Goal: Task Accomplishment & Management: Use online tool/utility

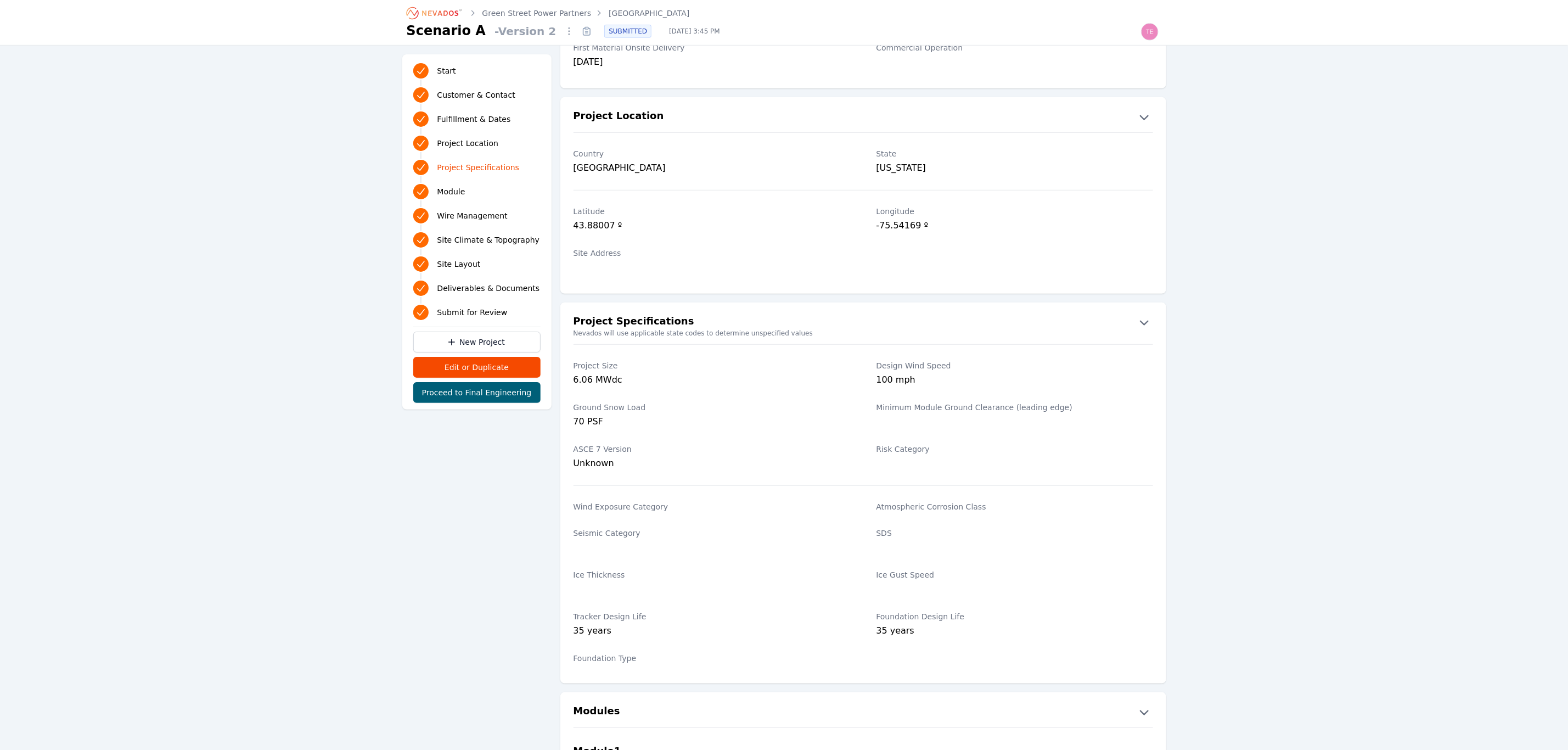
scroll to position [577, 0]
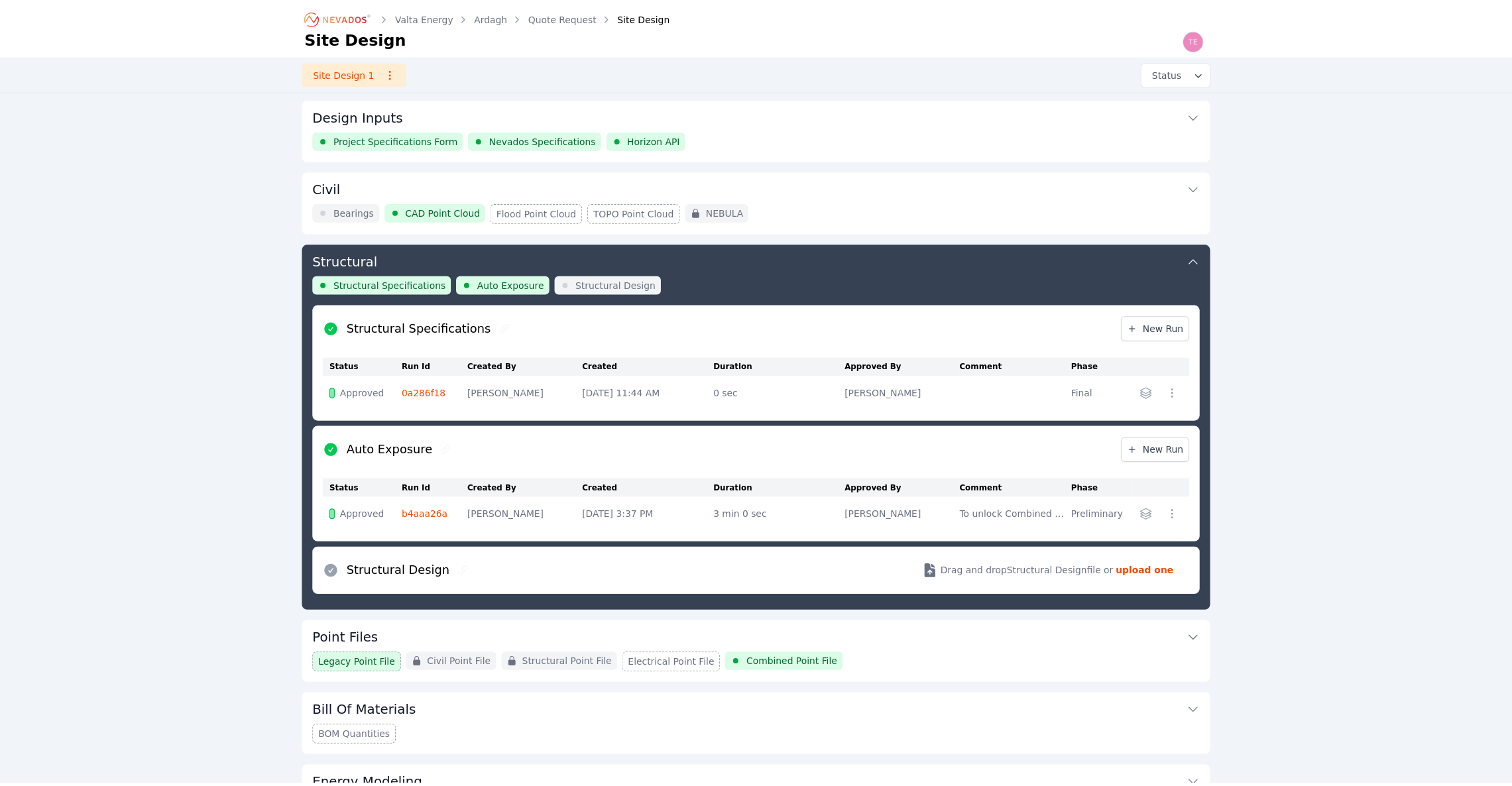
scroll to position [144, 0]
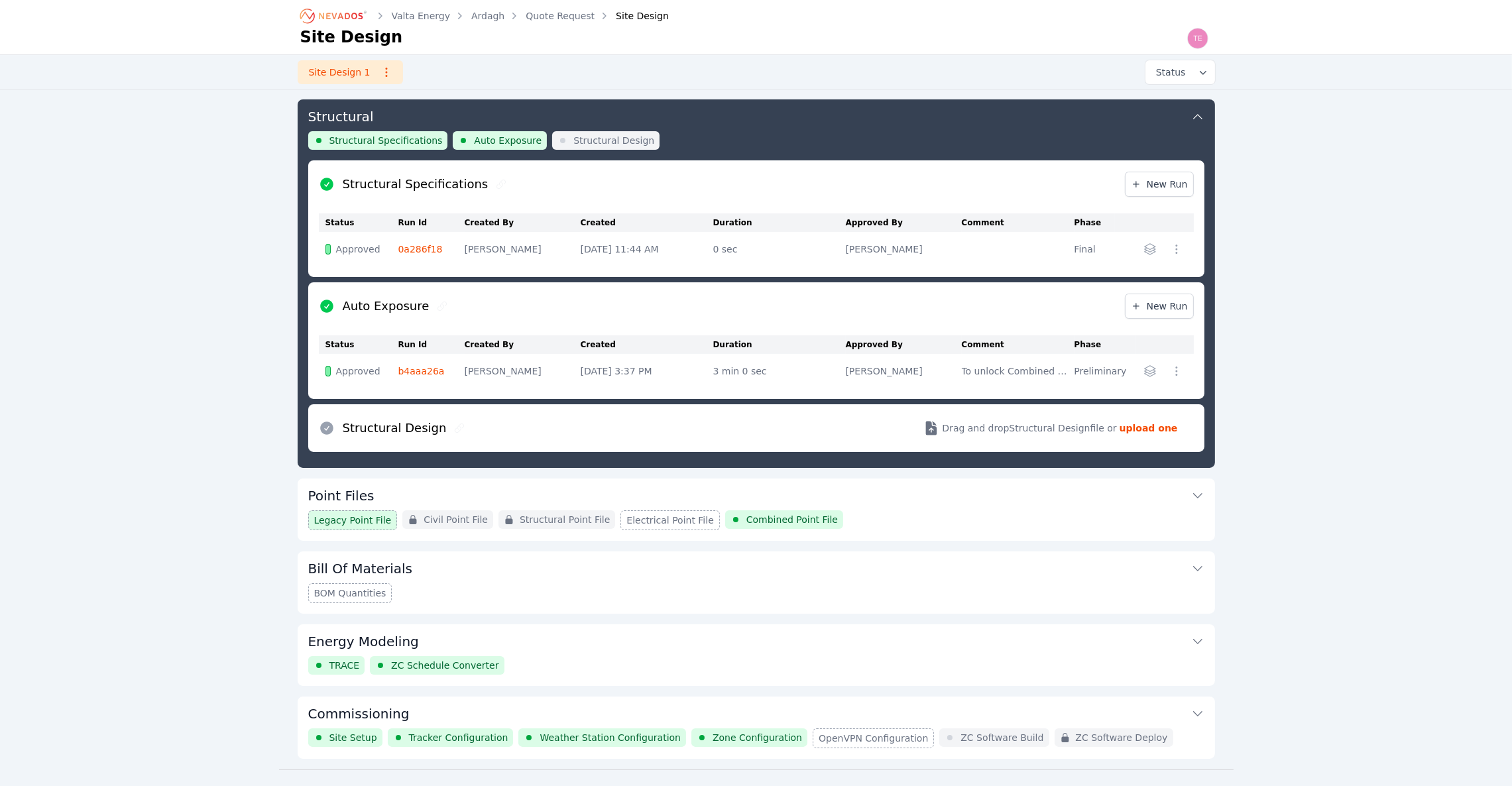
click at [330, 15] on icon "Breadcrumb" at bounding box center [334, 16] width 73 height 22
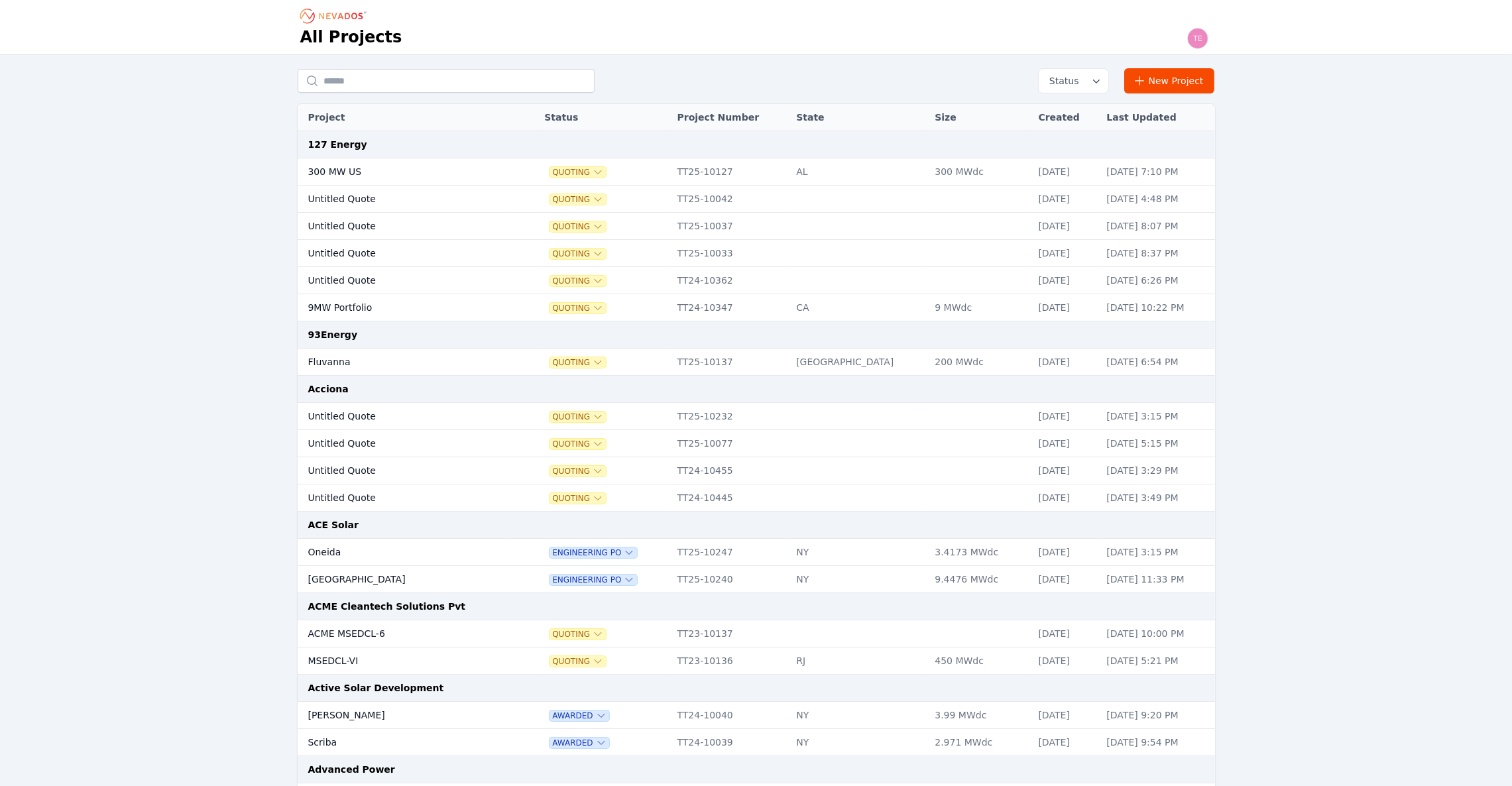
click at [406, 76] on input "text" at bounding box center [447, 81] width 297 height 24
type input "*****"
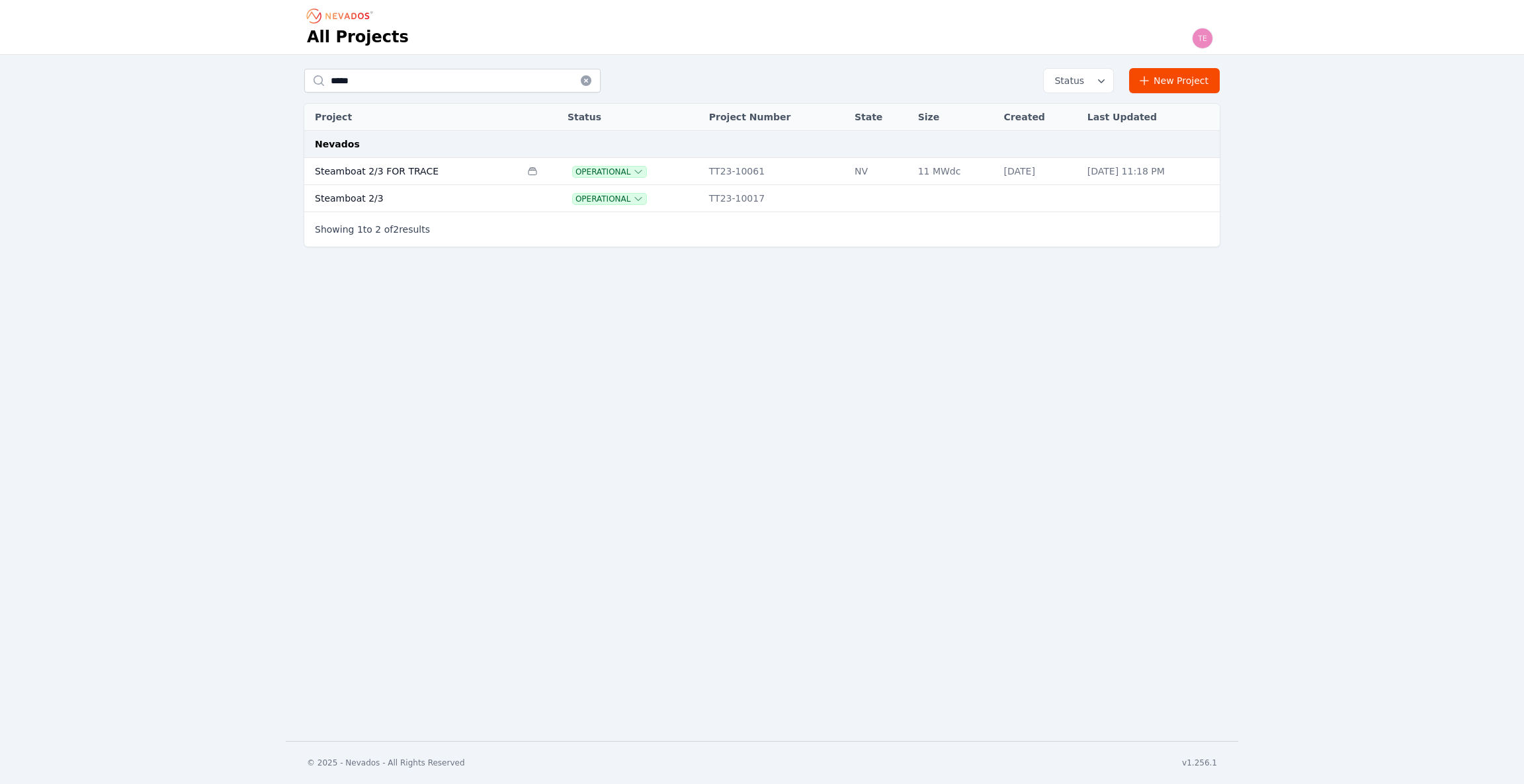
click at [455, 169] on td "Steamboat 2/3 FOR TRACE" at bounding box center [412, 172] width 216 height 27
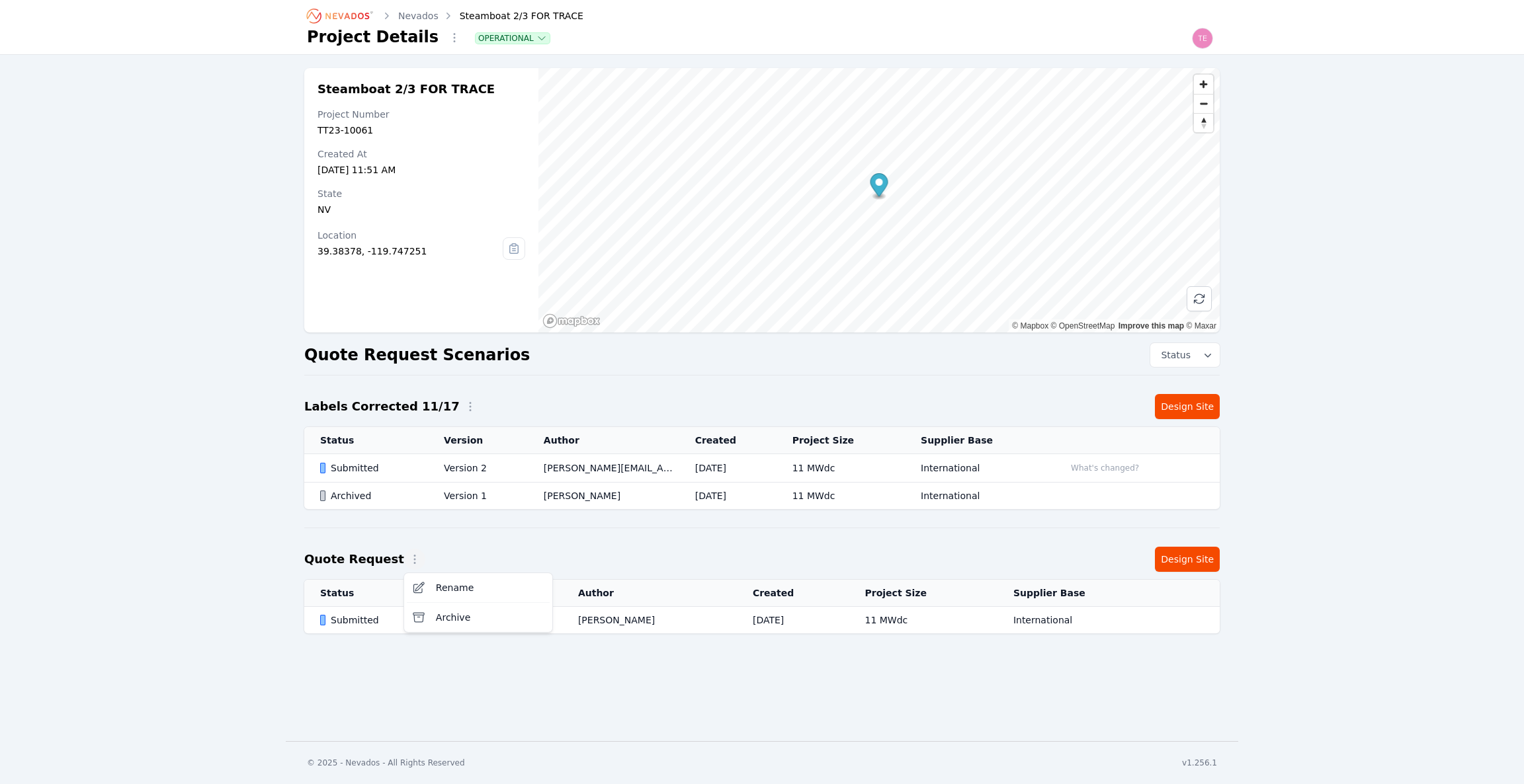
click at [408, 565] on icon "button" at bounding box center [414, 558] width 13 height 13
click at [442, 618] on span "Archive" at bounding box center [452, 617] width 34 height 13
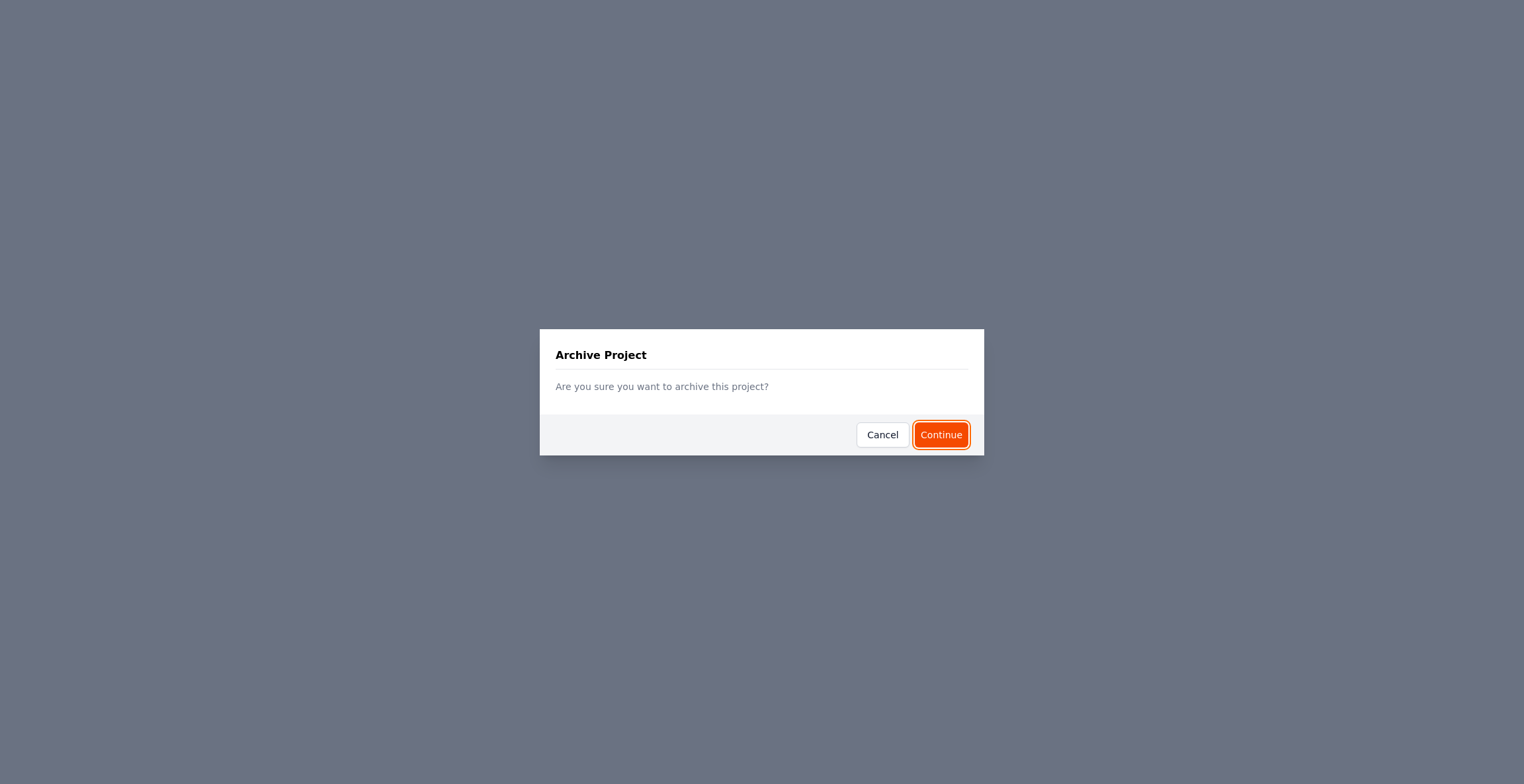
click at [938, 436] on button "Continue" at bounding box center [941, 436] width 54 height 26
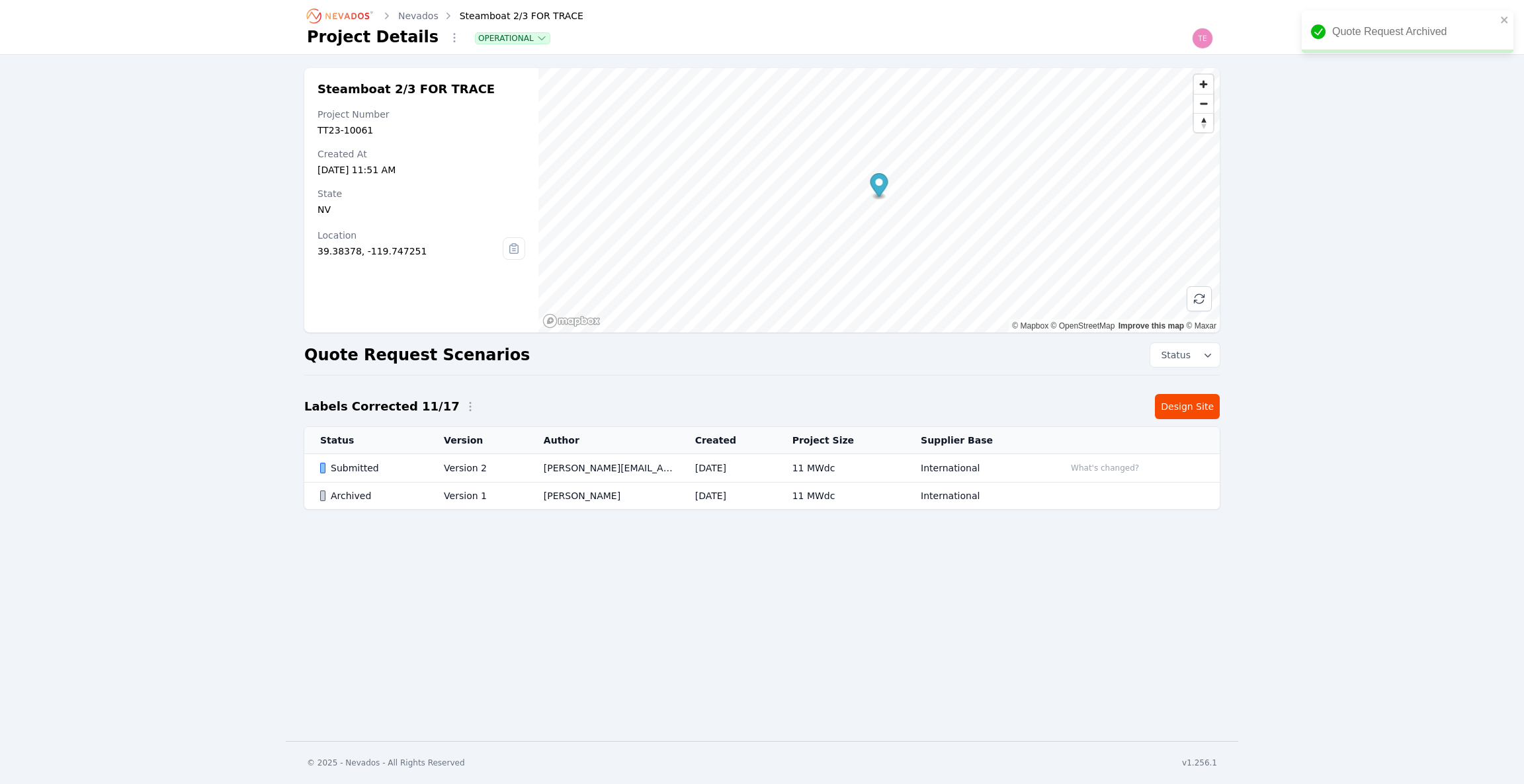
click at [661, 470] on td "jared.edberg@nevados.solar" at bounding box center [604, 468] width 151 height 28
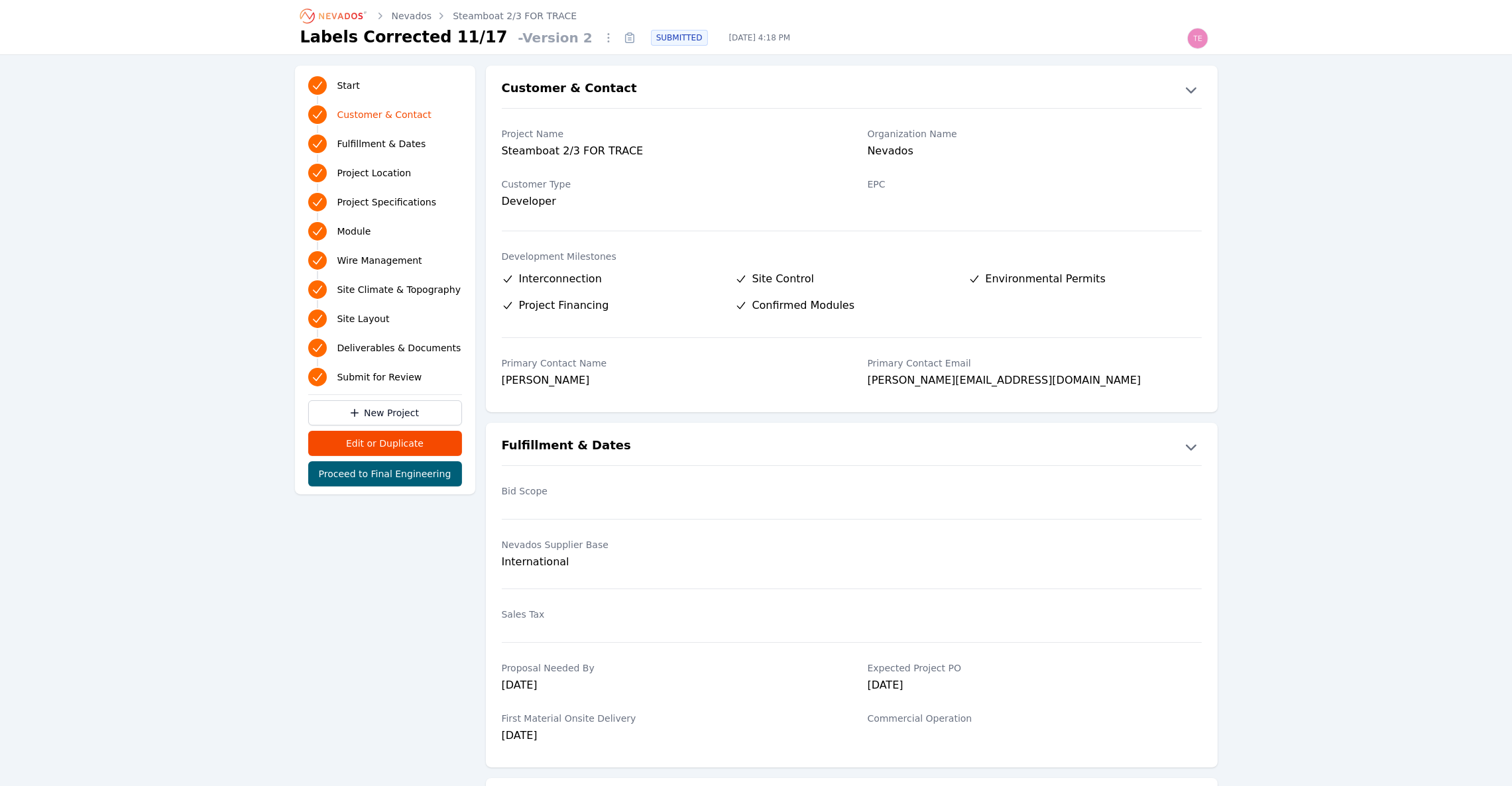
click at [526, 16] on link "Steamboat 2/3 FOR TRACE" at bounding box center [514, 15] width 124 height 13
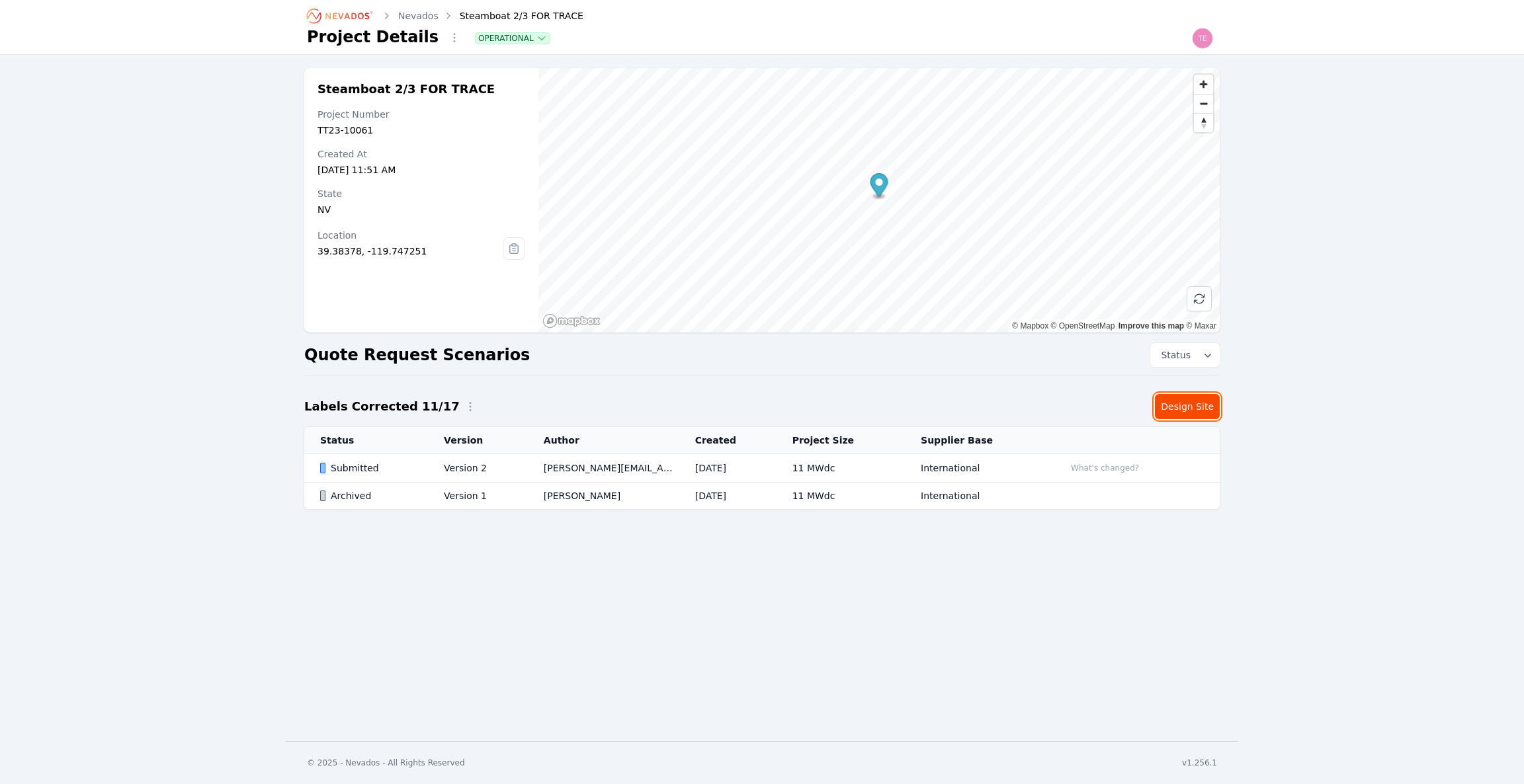
click at [1193, 406] on link "Design Site" at bounding box center [1187, 407] width 65 height 26
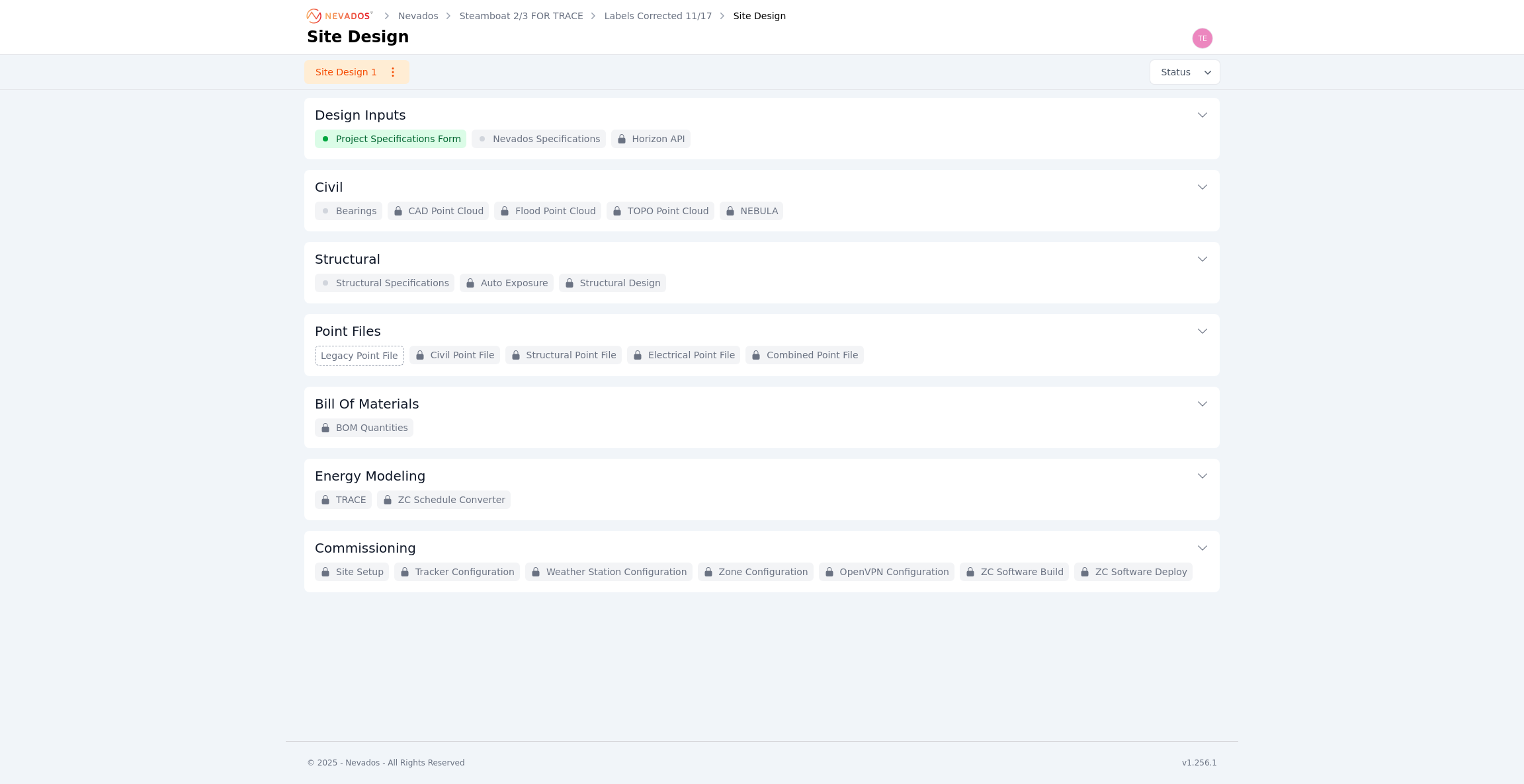
click at [412, 15] on link "Nevados" at bounding box center [418, 15] width 40 height 13
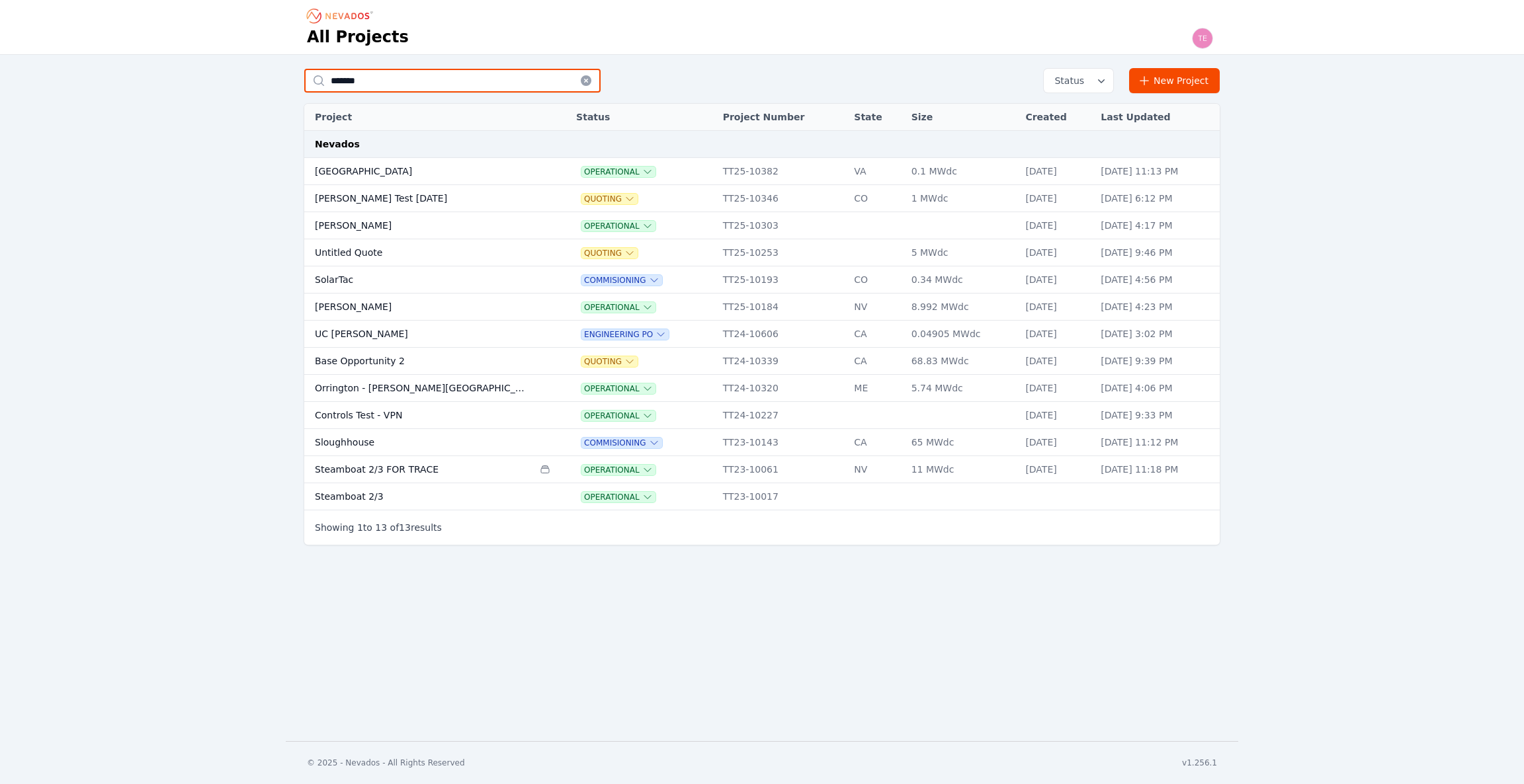
drag, startPoint x: 417, startPoint y: 85, endPoint x: 288, endPoint y: 70, distance: 129.9
click at [288, 70] on div "******* Status New Project Project Status Project Number State Size Created Las…" at bounding box center [762, 317] width 953 height 498
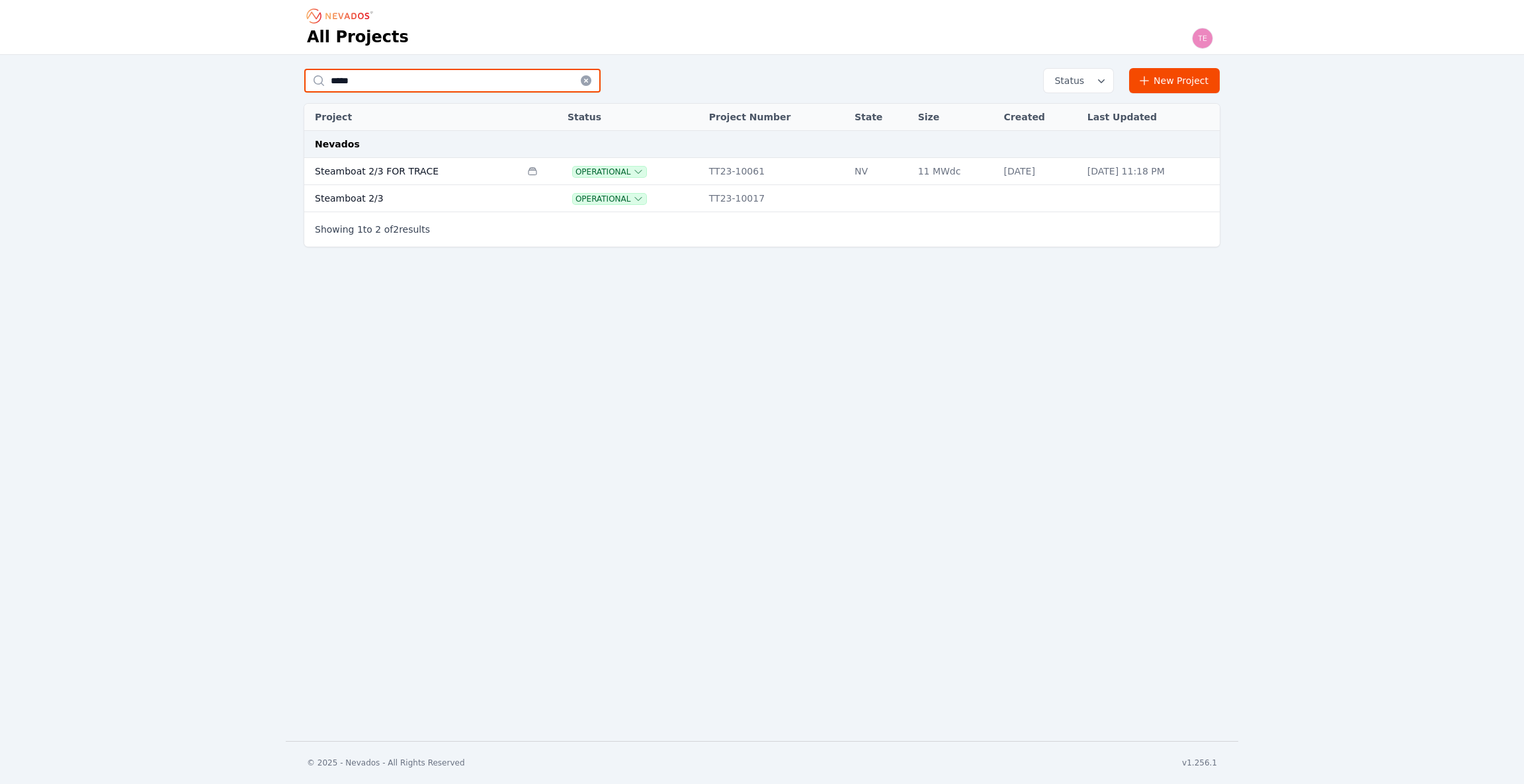
type input "*****"
click at [394, 194] on td "Steamboat 2/3" at bounding box center [412, 199] width 216 height 27
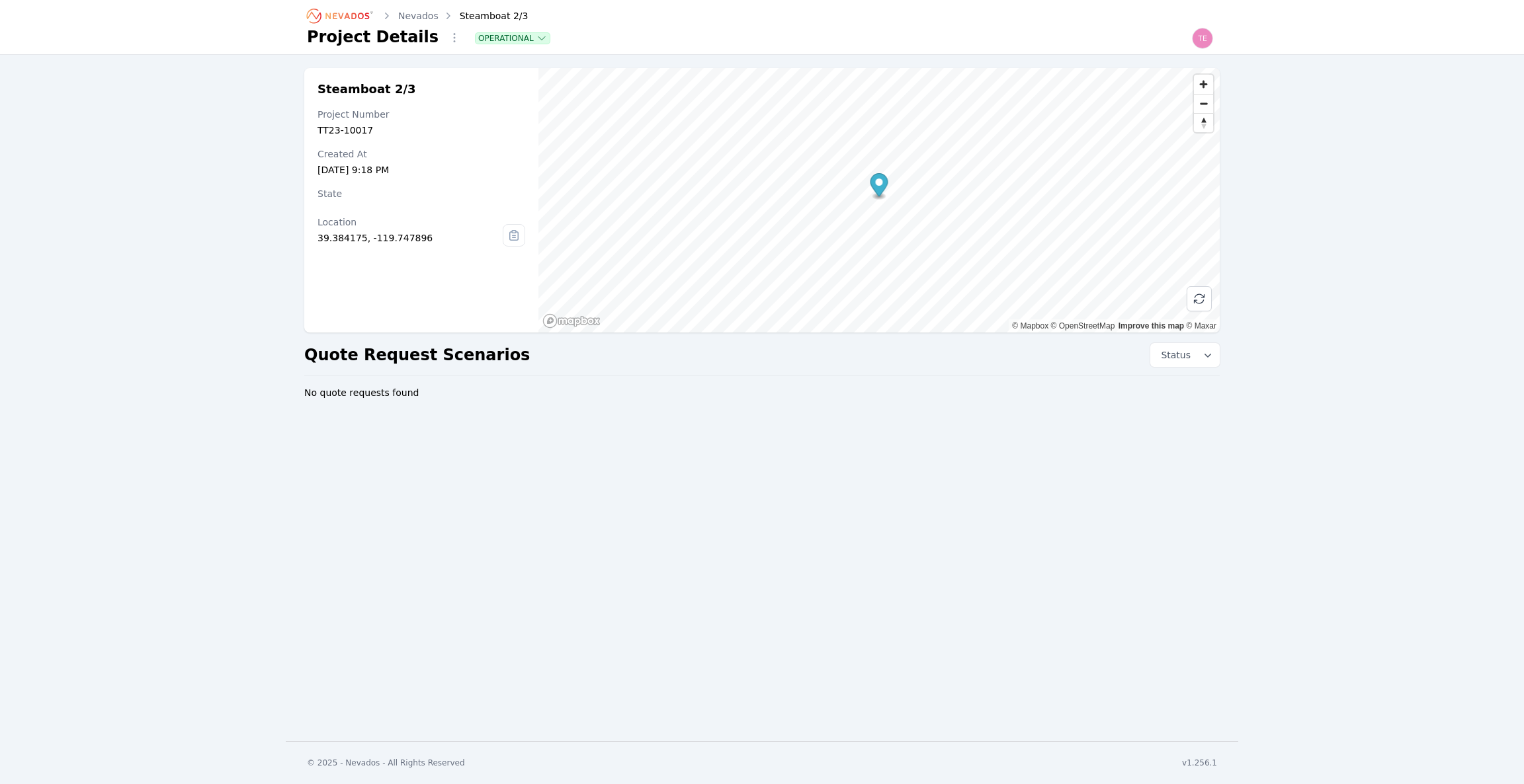
click at [360, 9] on icon "Breadcrumb" at bounding box center [341, 16] width 73 height 22
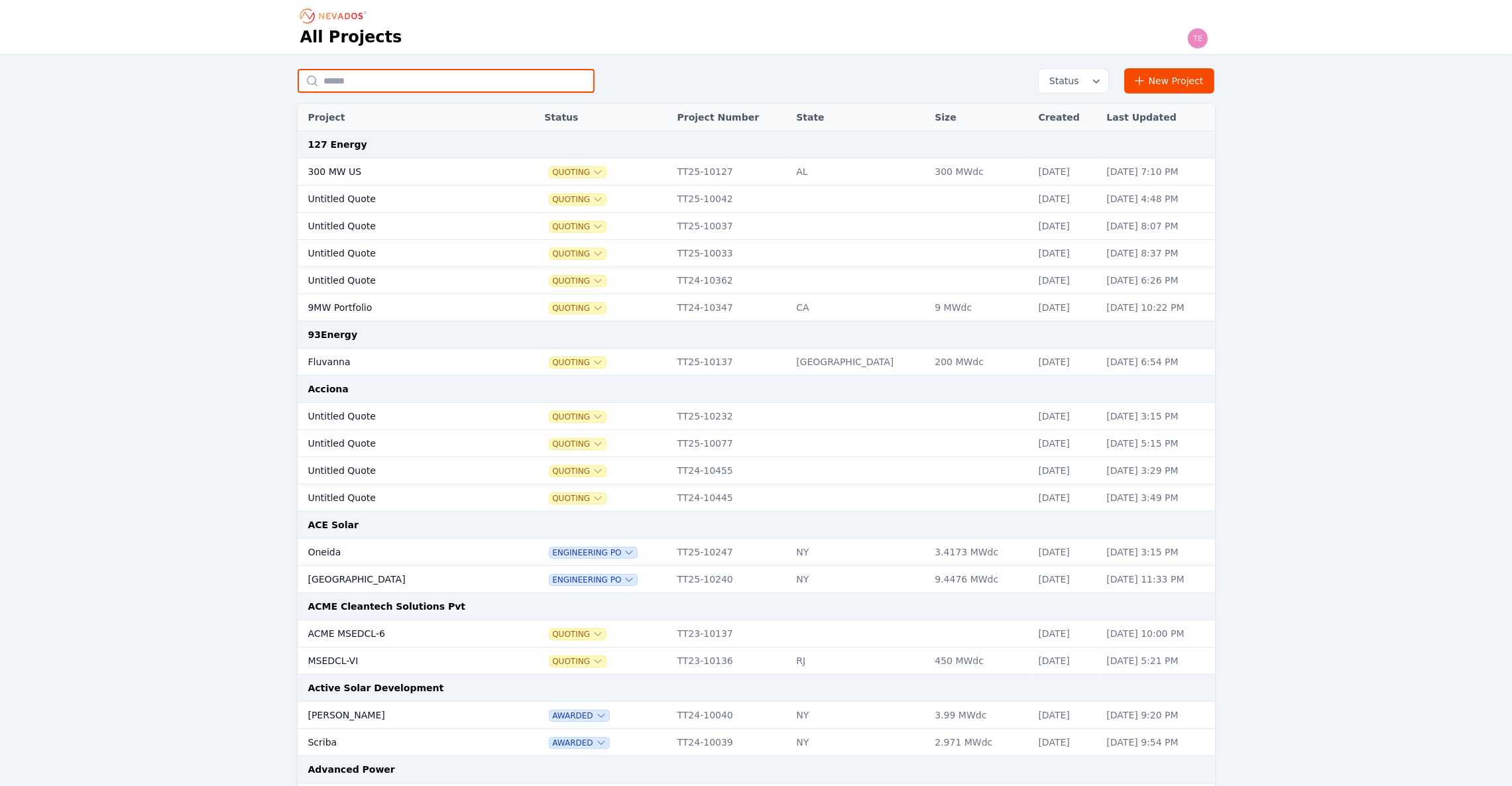
click at [528, 76] on input "text" at bounding box center [447, 81] width 297 height 24
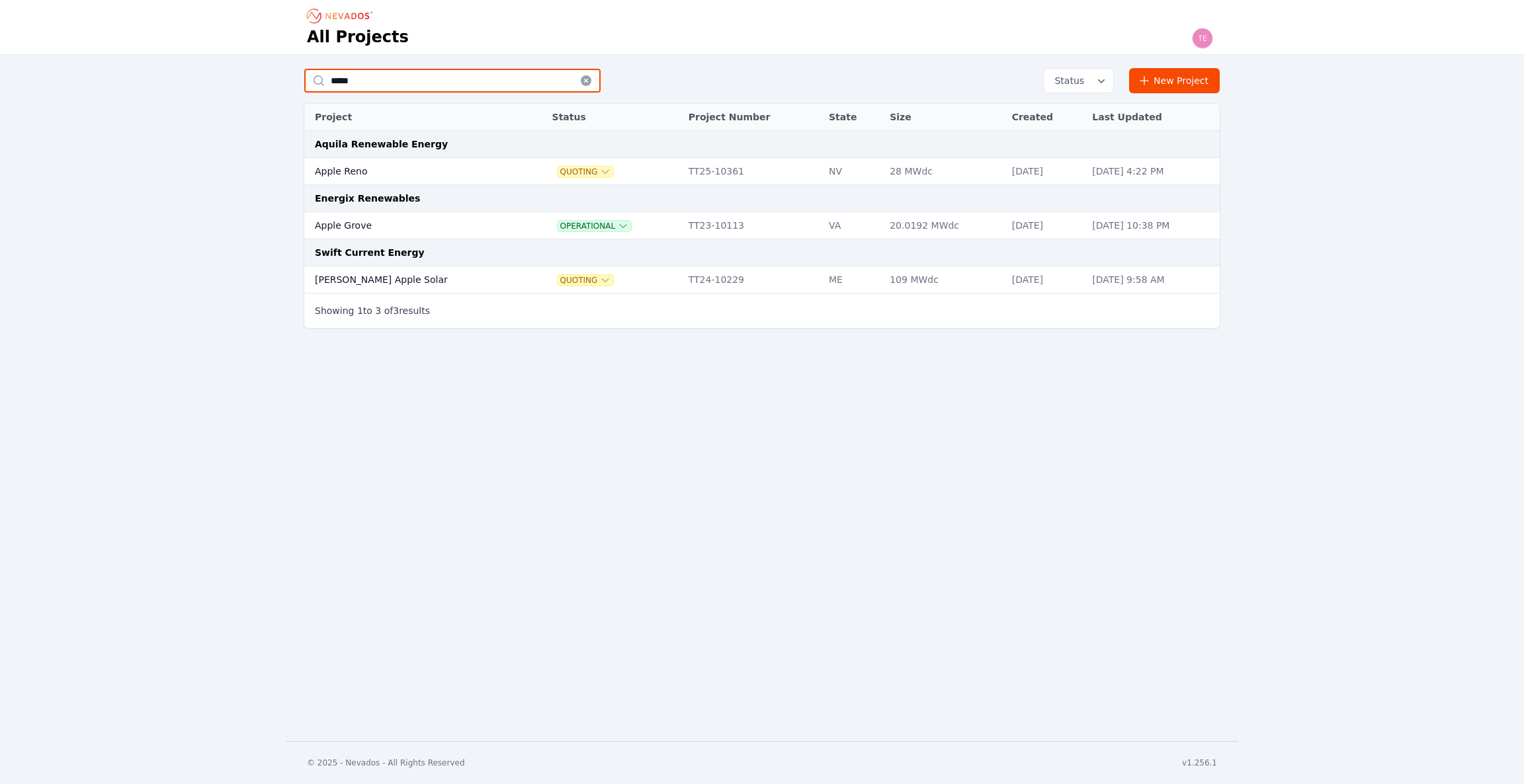
type input "*****"
click at [387, 225] on td "Apple Grove" at bounding box center [415, 226] width 222 height 27
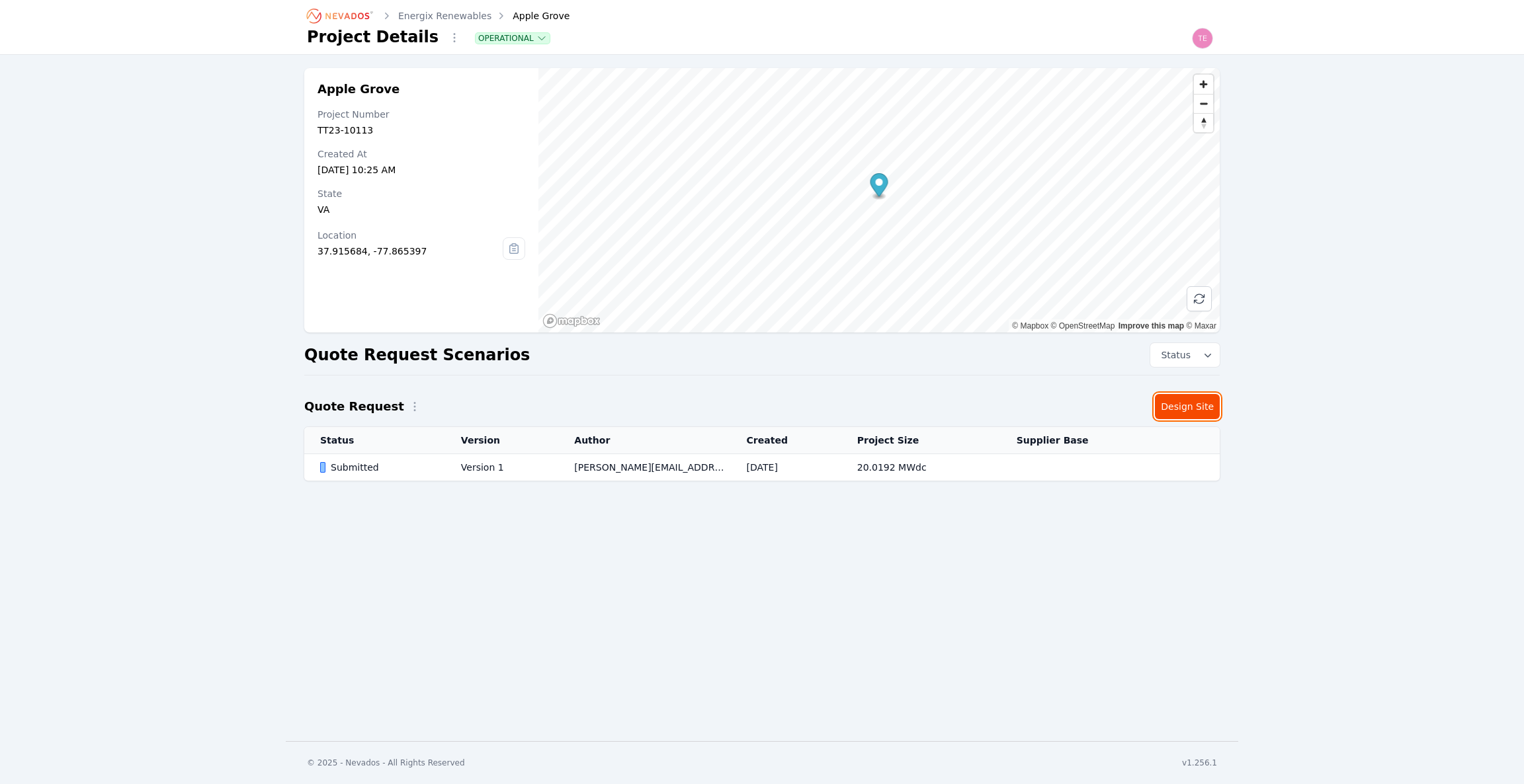
click at [1186, 410] on link "Design Site" at bounding box center [1187, 407] width 65 height 26
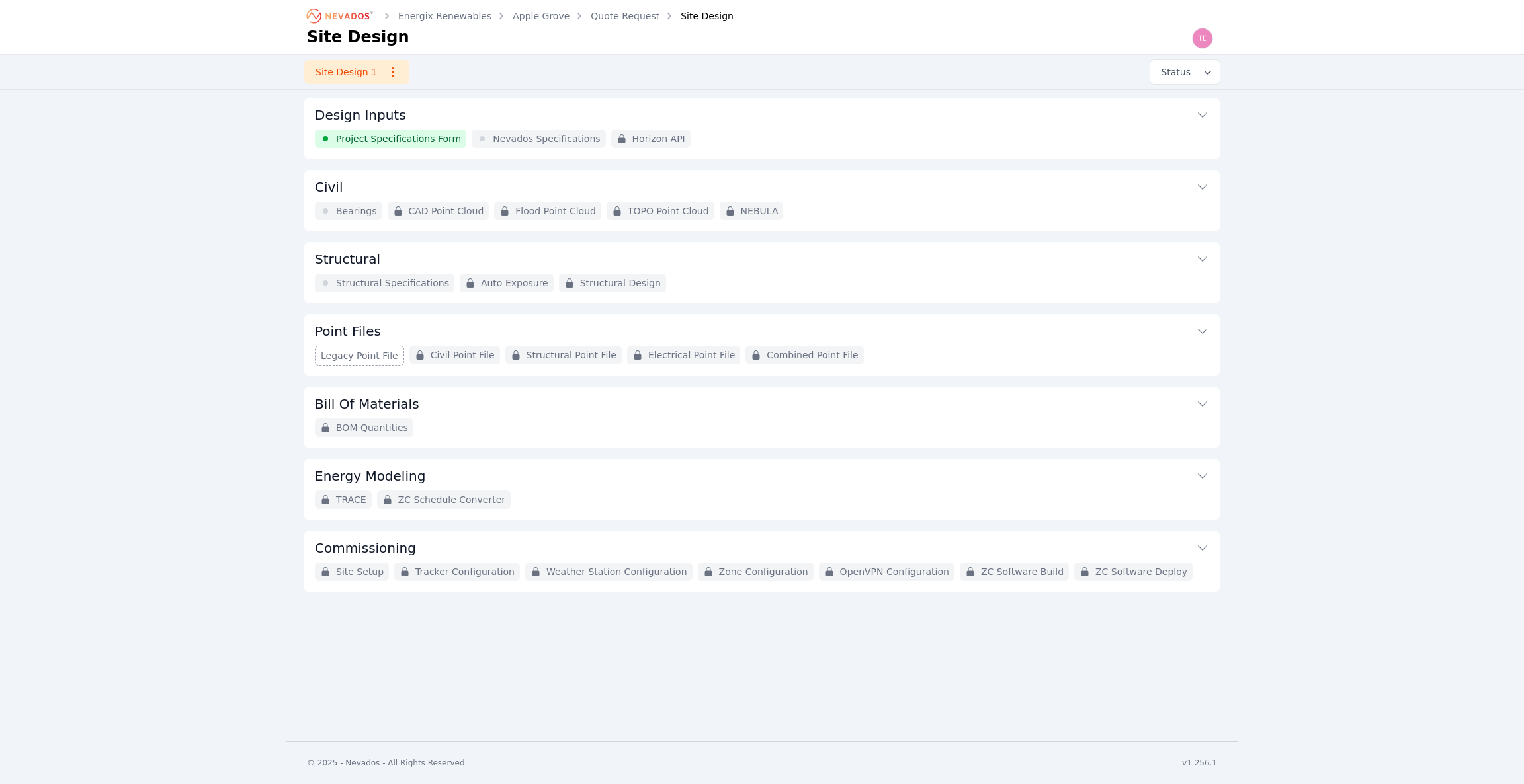
click at [920, 266] on button "Structural" at bounding box center [762, 258] width 894 height 31
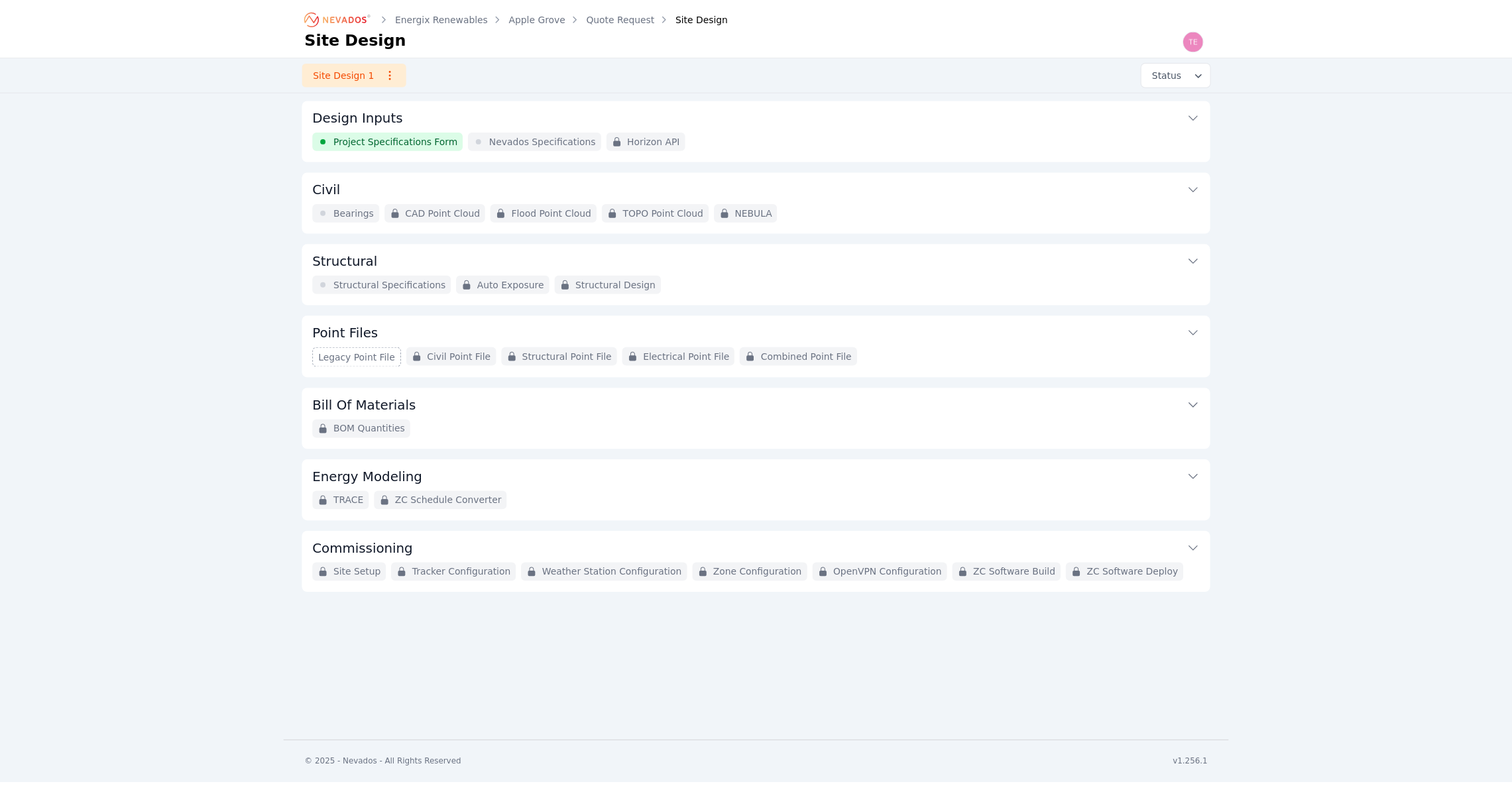
scroll to position [27, 0]
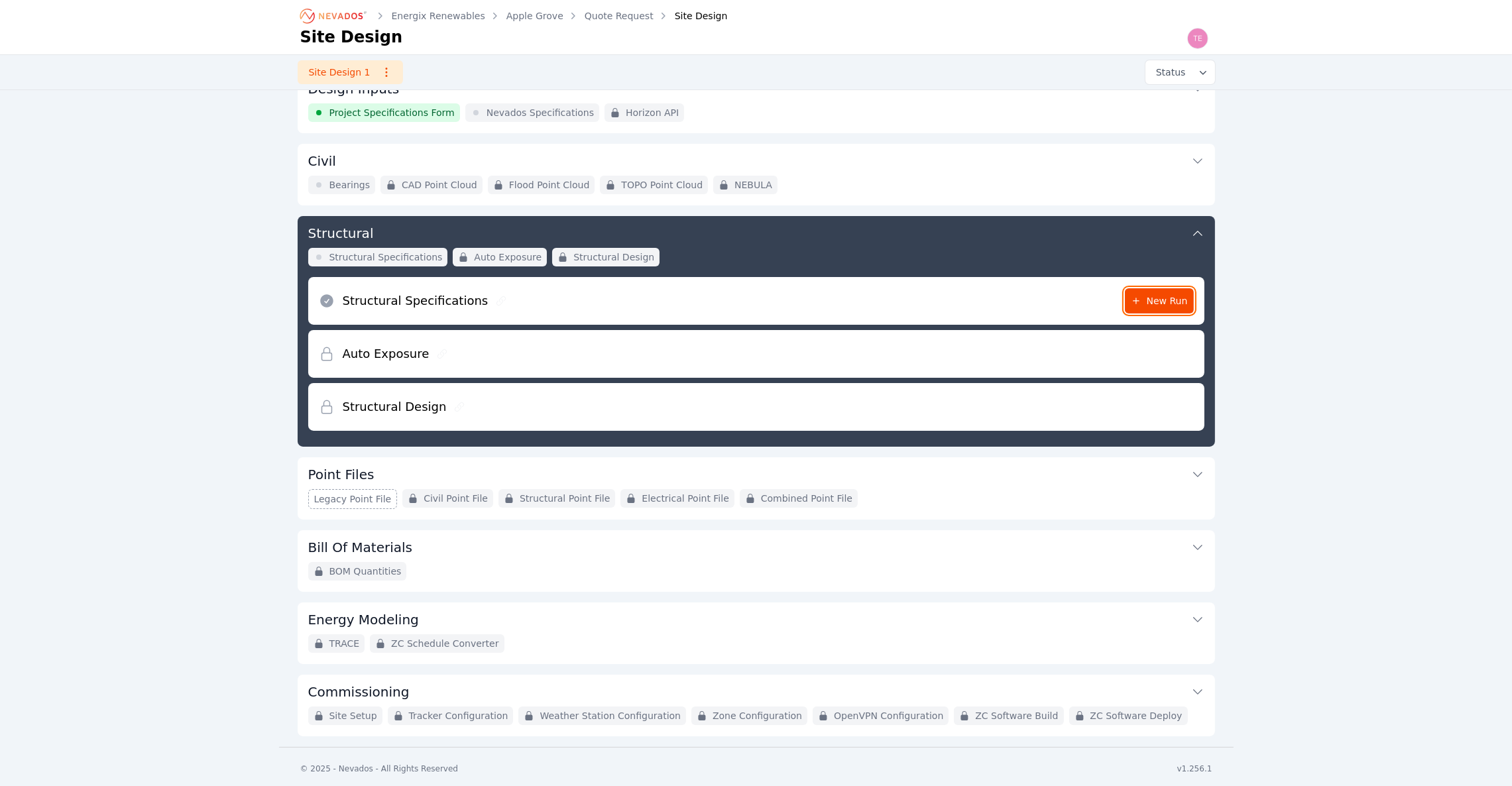
click at [1182, 300] on span "New Run" at bounding box center [1160, 300] width 57 height 13
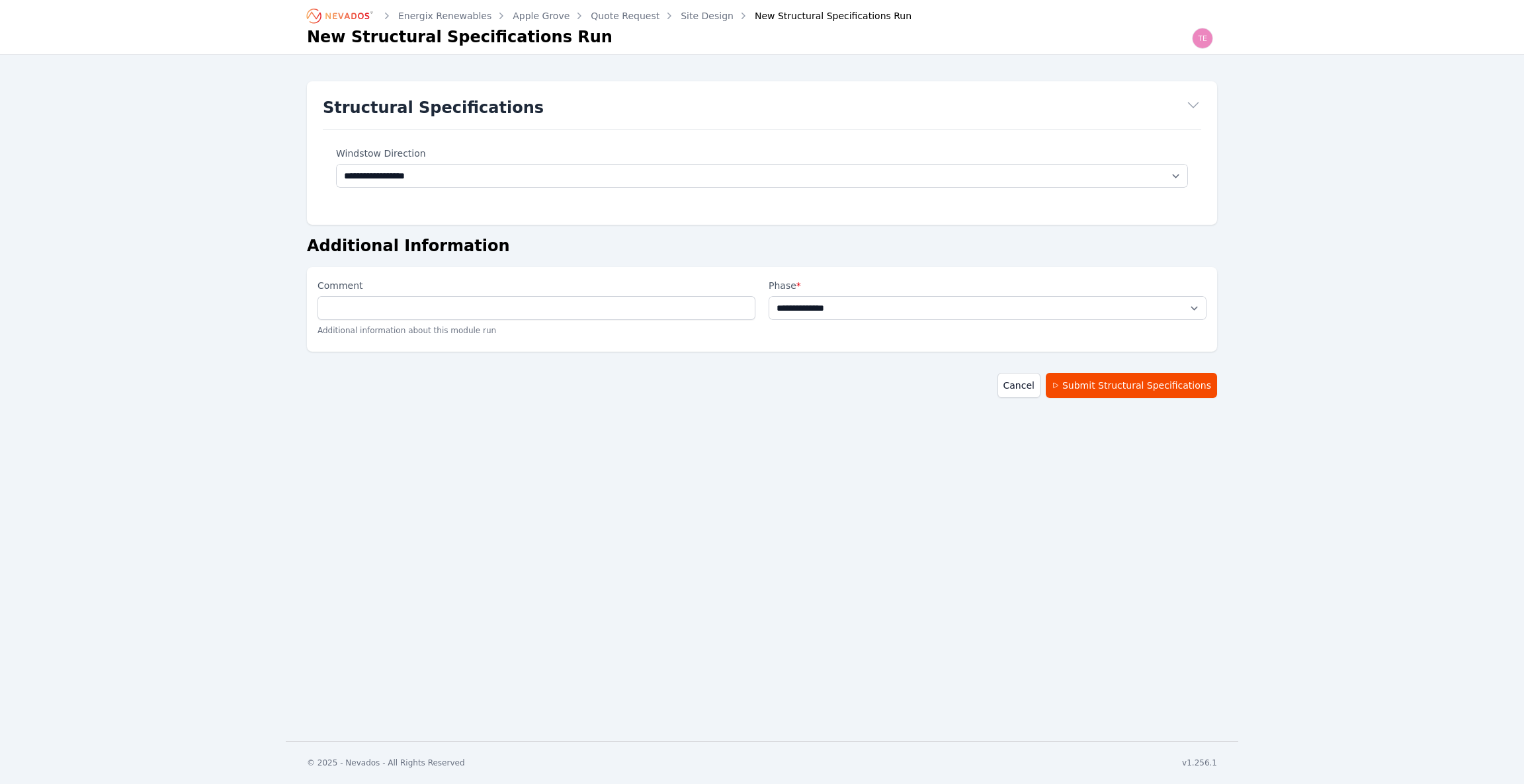
click at [331, 16] on icon "Breadcrumb" at bounding box center [341, 16] width 73 height 22
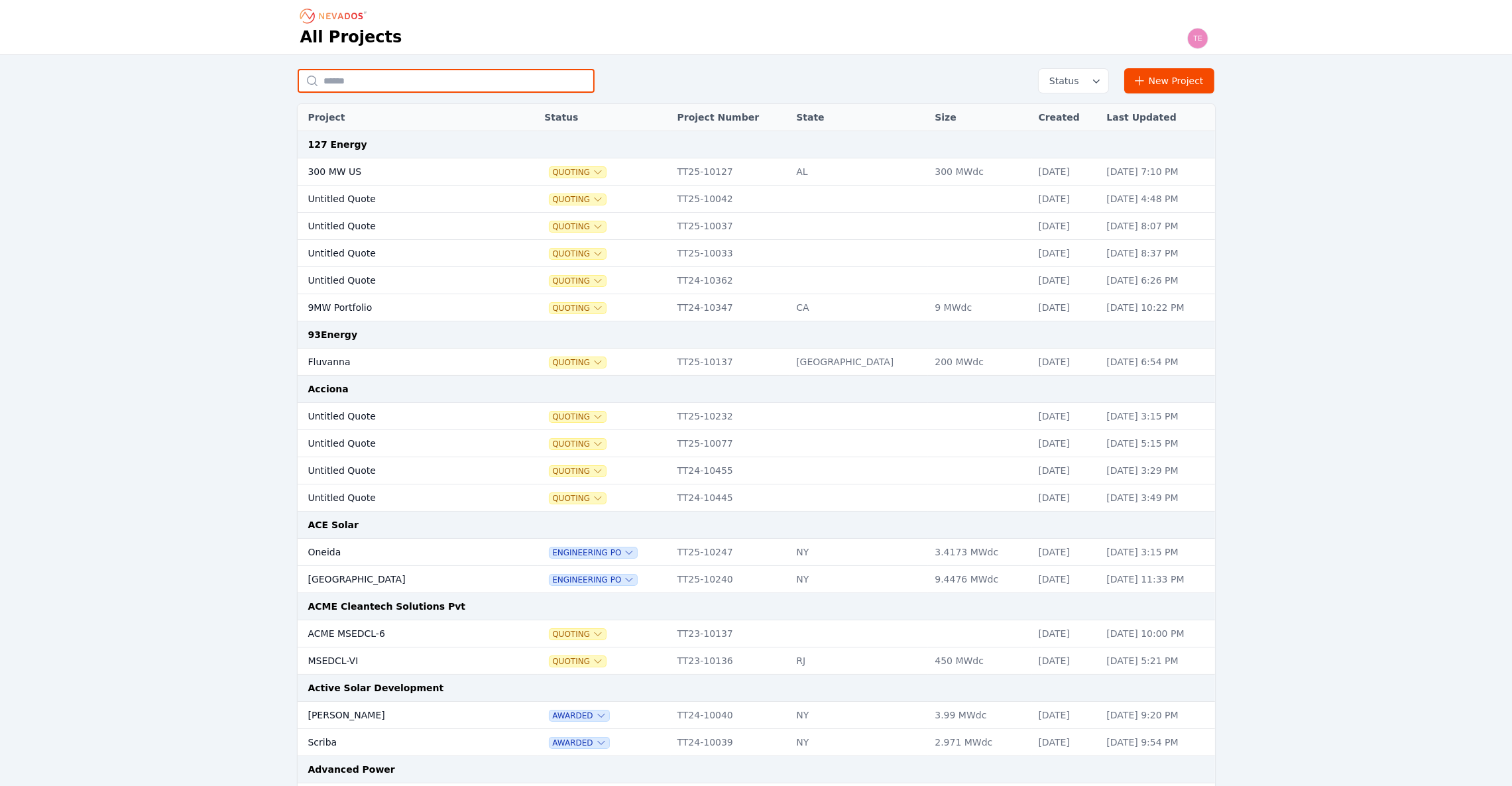
click at [406, 91] on input "text" at bounding box center [447, 81] width 297 height 24
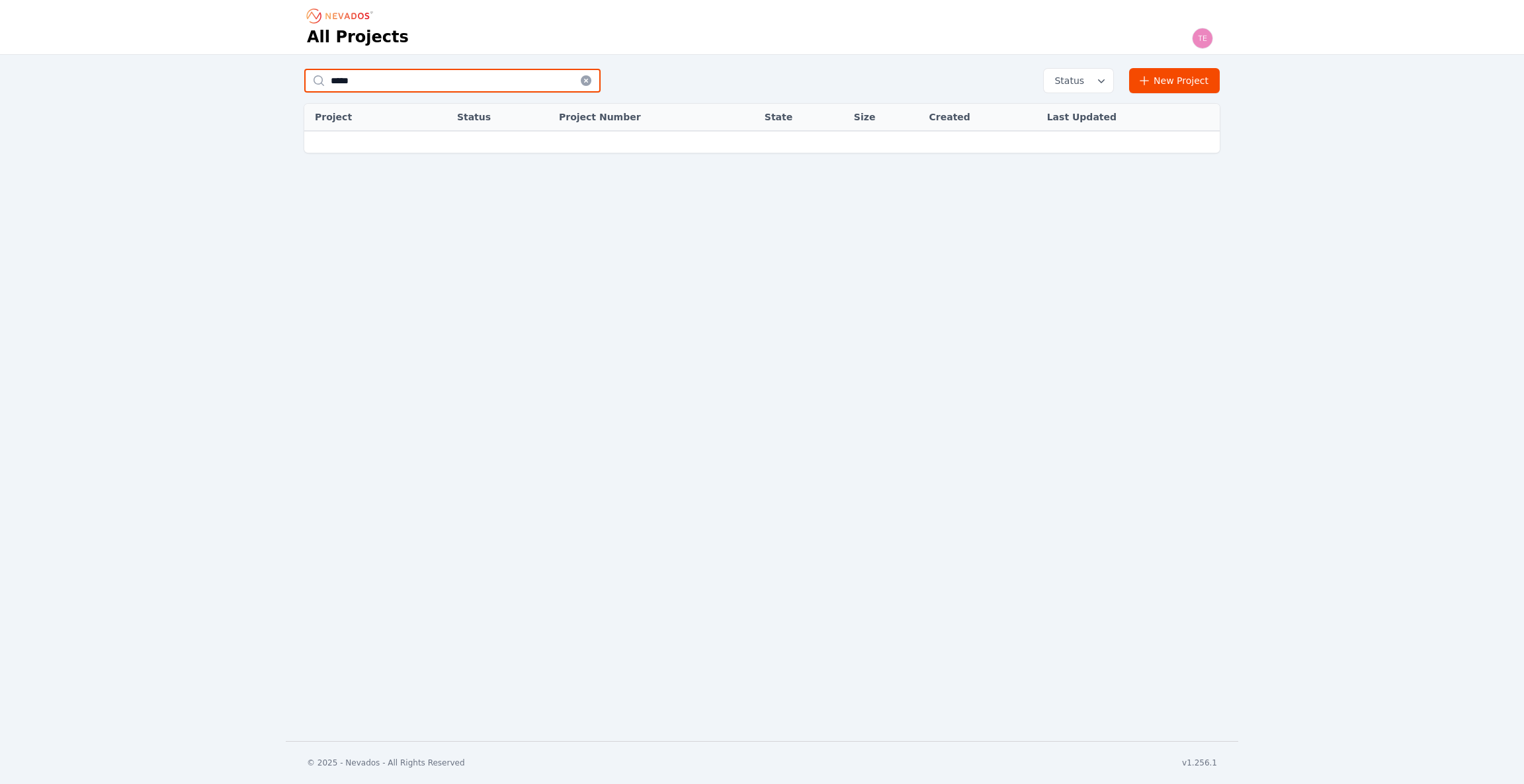
type input "*****"
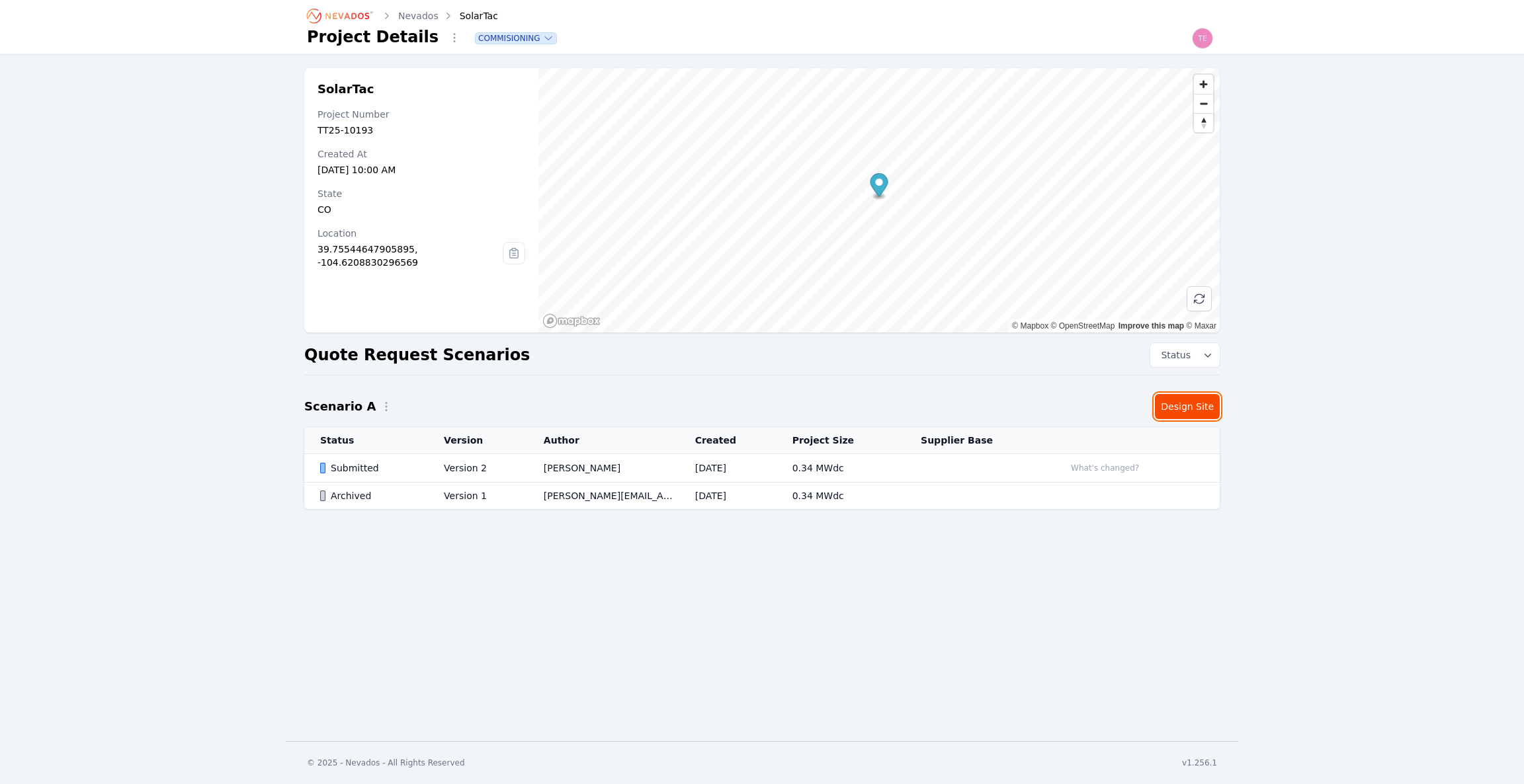
click at [1192, 408] on link "Design Site" at bounding box center [1187, 407] width 65 height 26
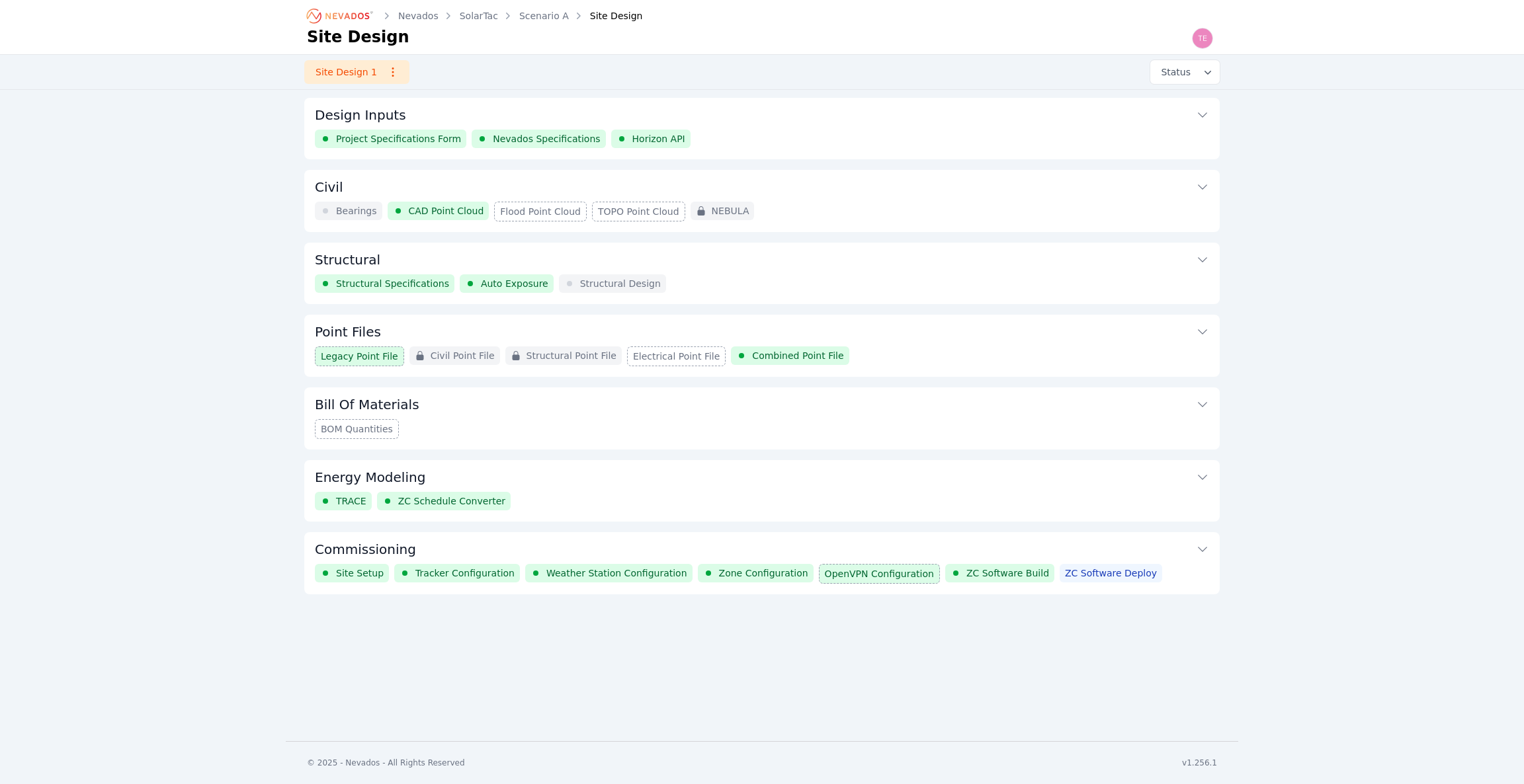
click at [787, 265] on button "Structural" at bounding box center [762, 258] width 894 height 31
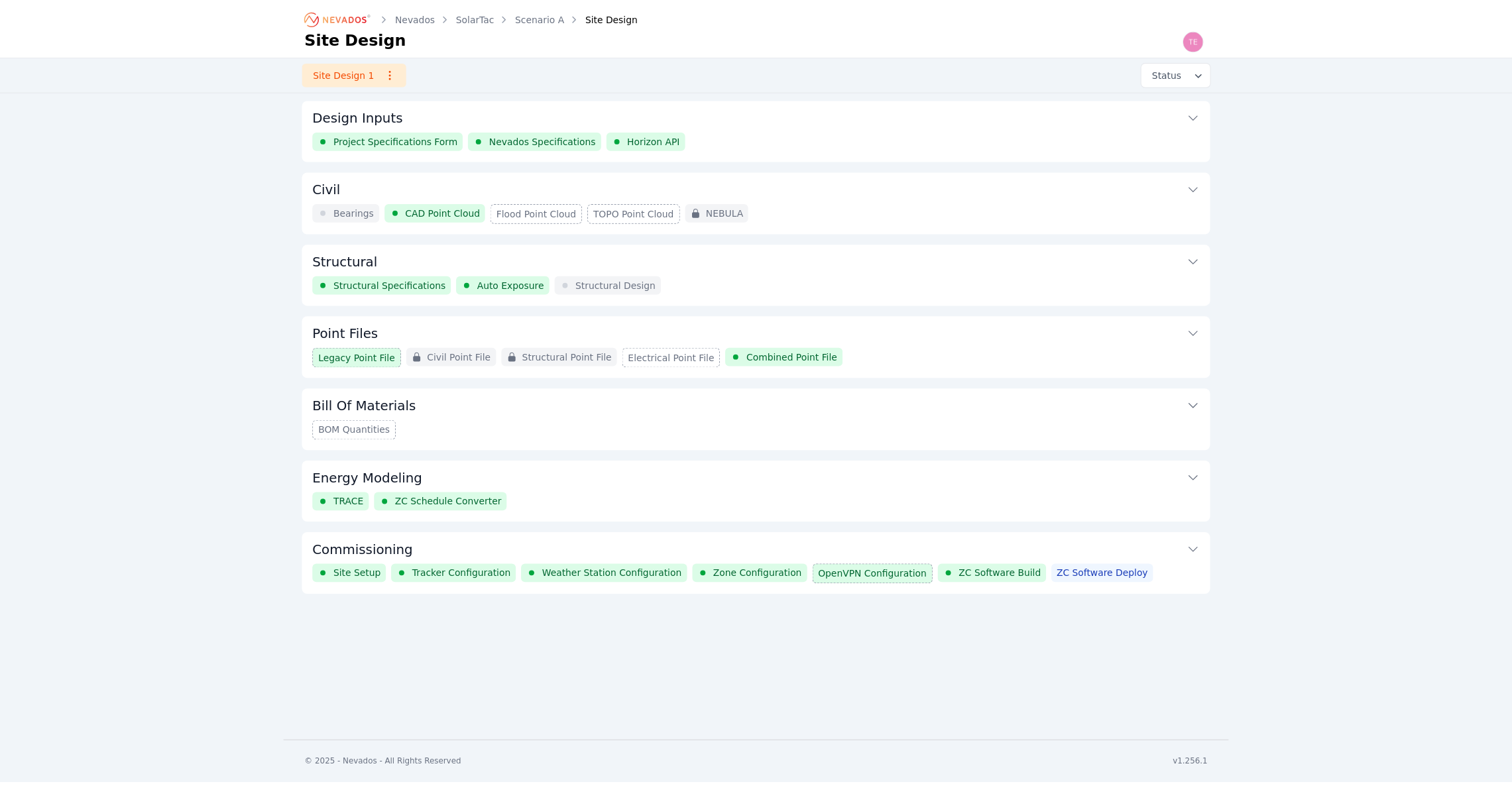
scroll to position [144, 0]
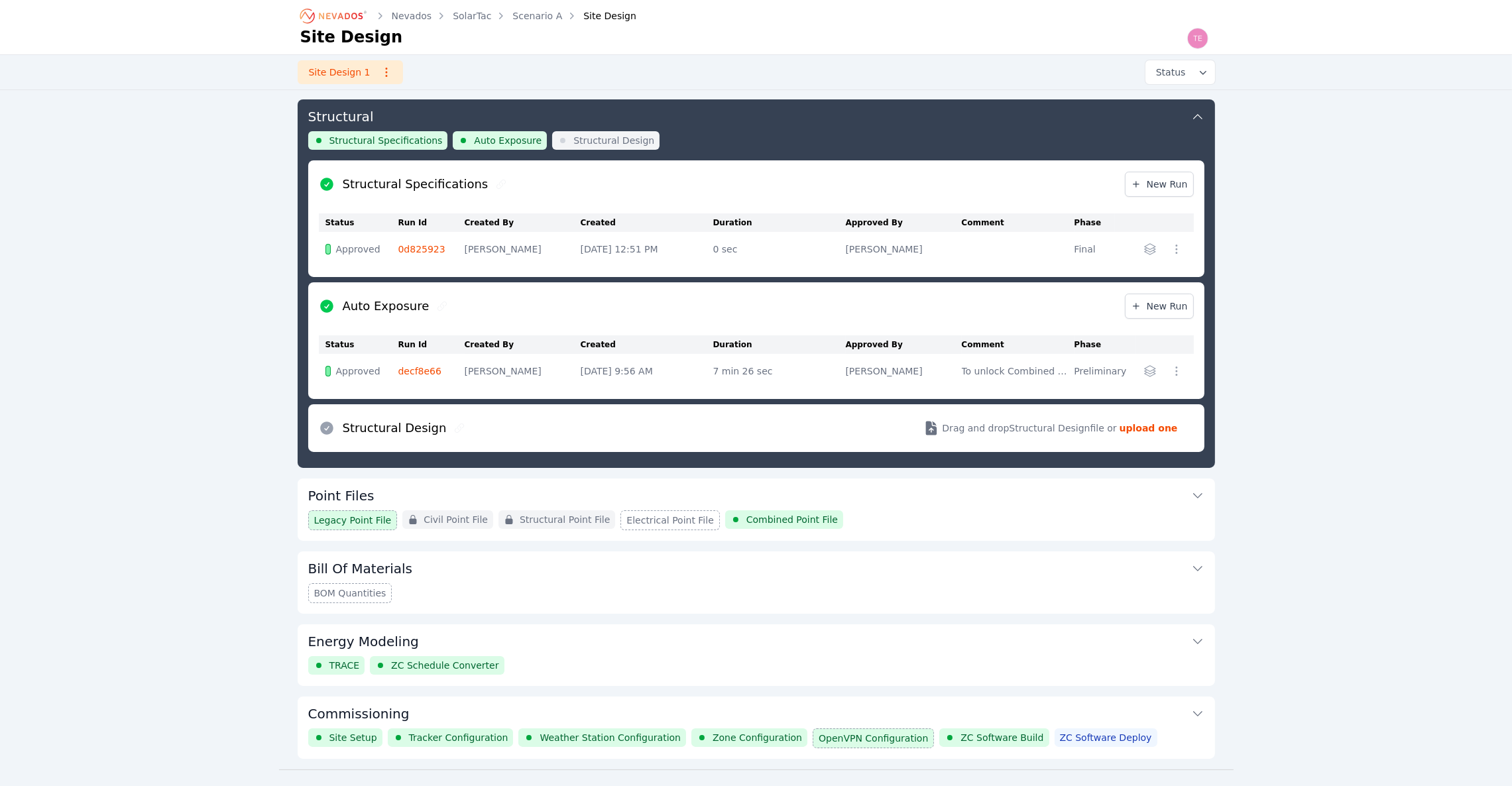
click at [428, 240] on td "0d825923" at bounding box center [431, 249] width 66 height 34
click at [427, 245] on link "0d825923" at bounding box center [422, 249] width 47 height 11
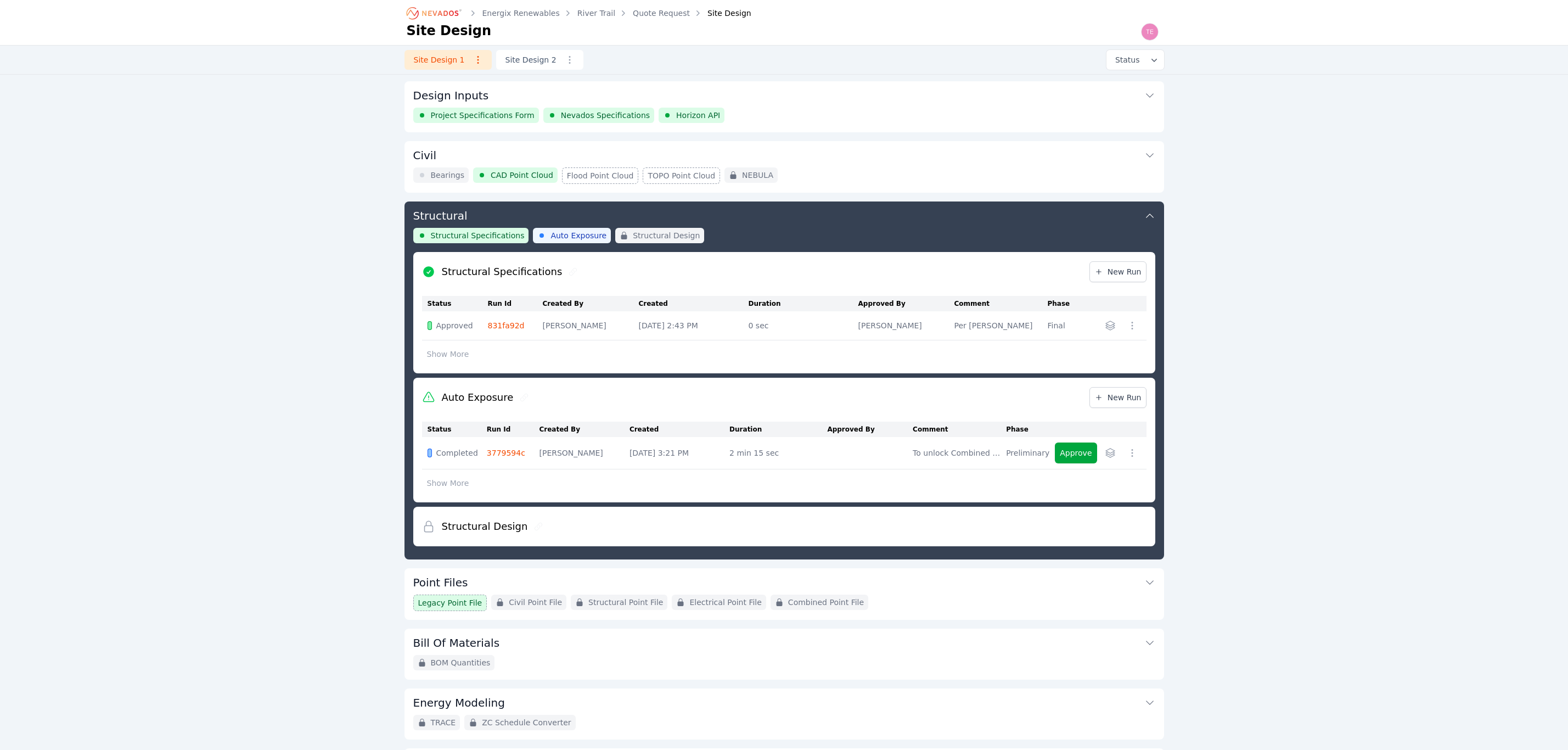
scroll to position [96, 0]
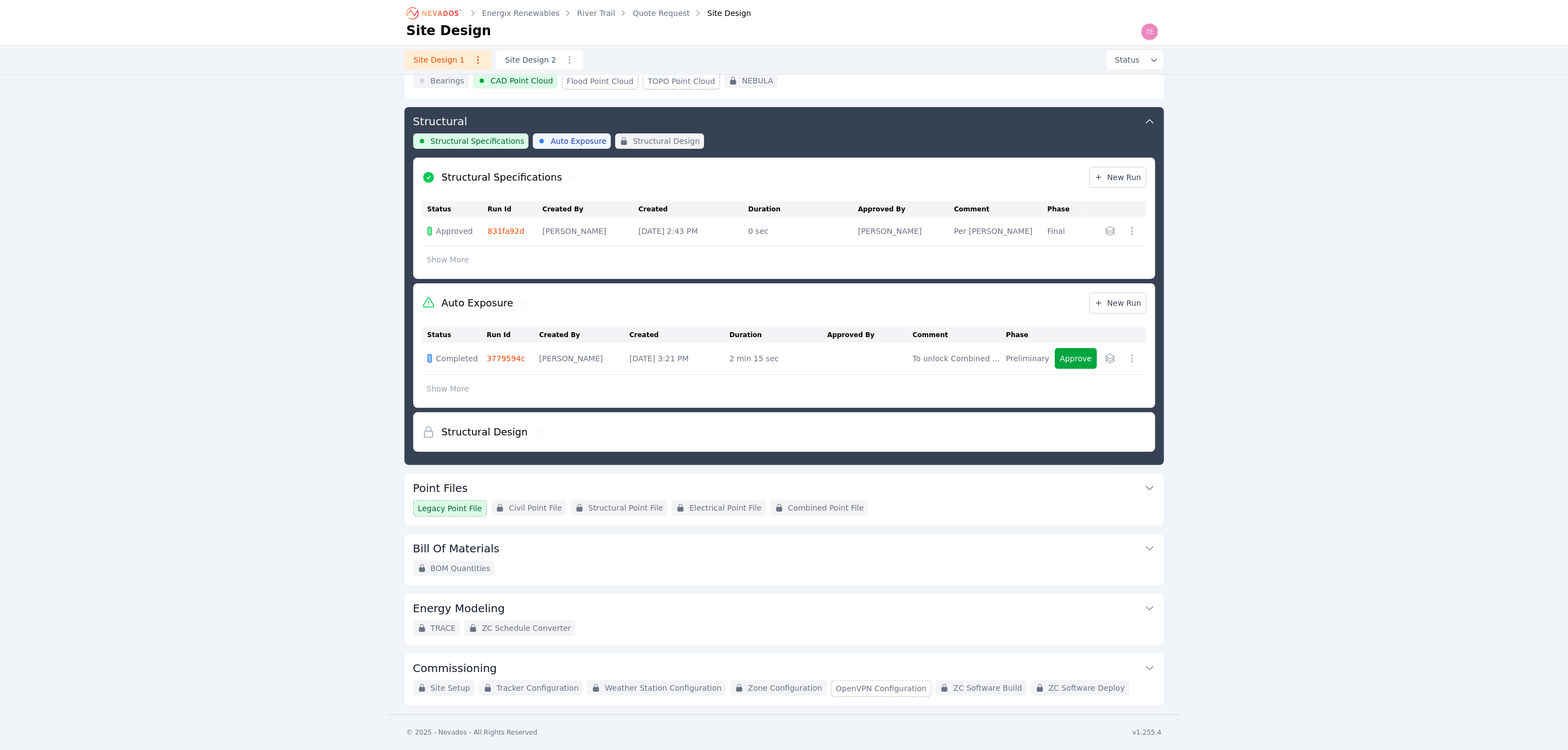
click at [453, 8] on icon "Breadcrumb" at bounding box center [435, 13] width 60 height 18
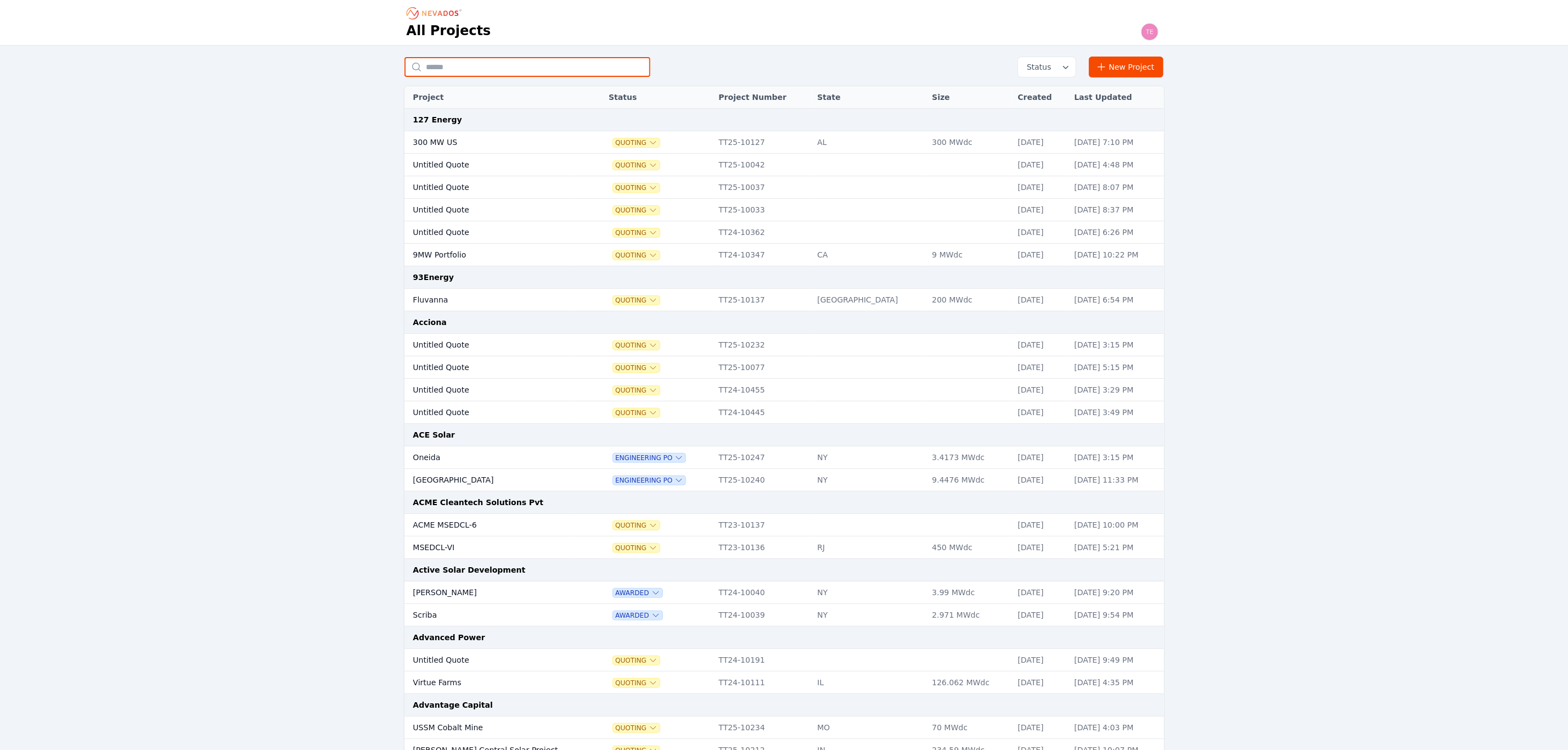
click at [462, 68] on input "text" at bounding box center [528, 67] width 246 height 20
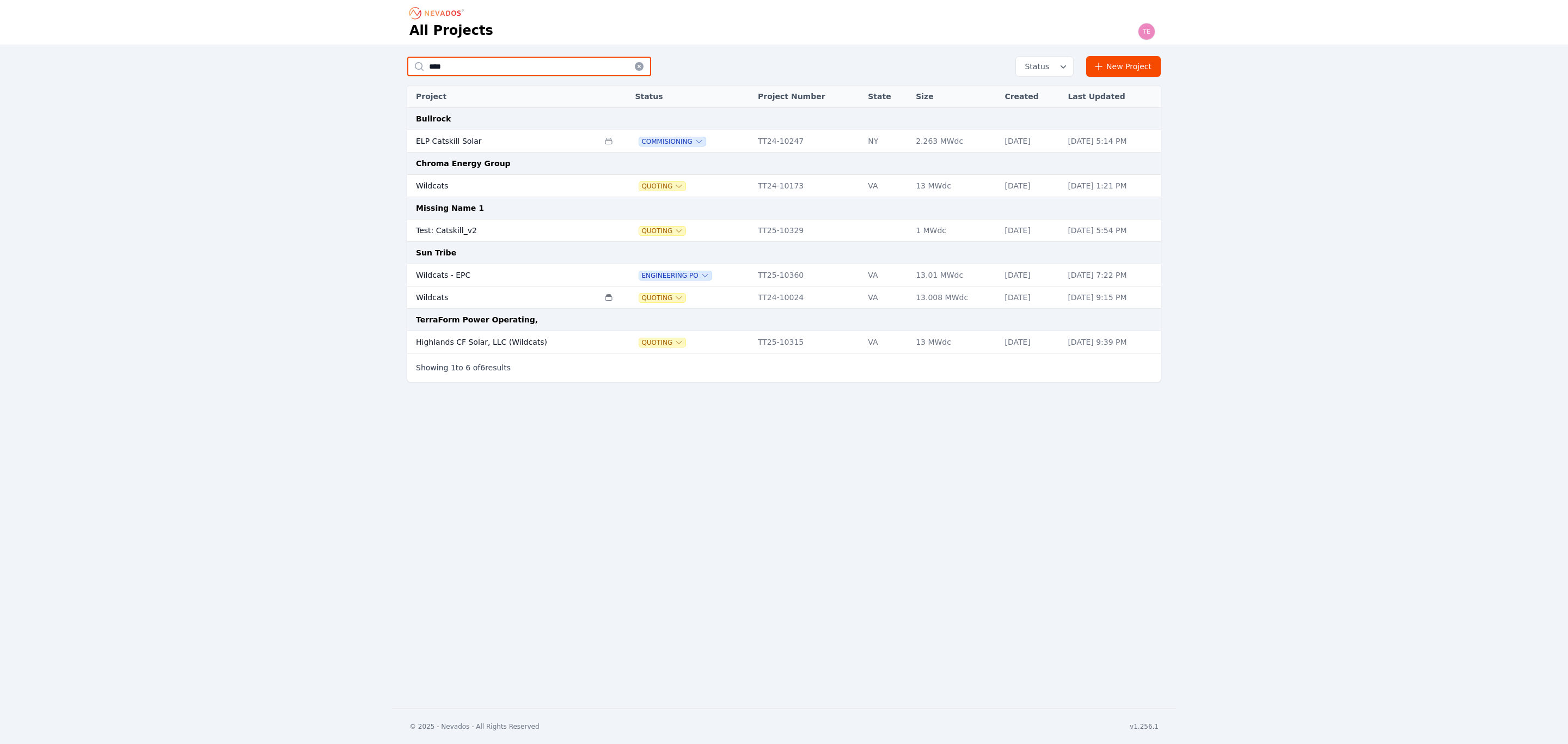
type input "****"
click at [539, 232] on td "Test: Catskill_v2" at bounding box center [502, 231] width 191 height 23
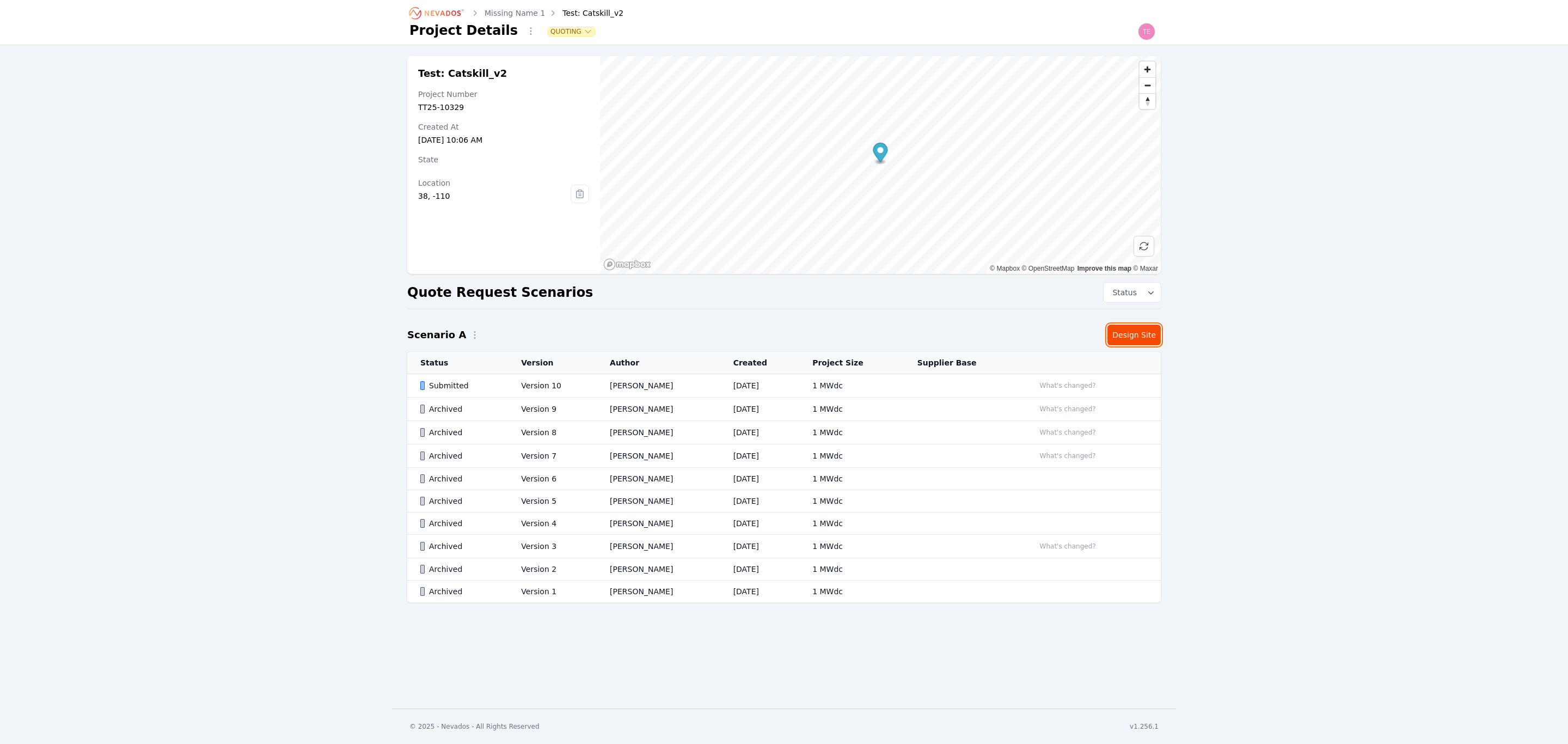
click at [1143, 335] on link "Design Site" at bounding box center [1134, 335] width 53 height 21
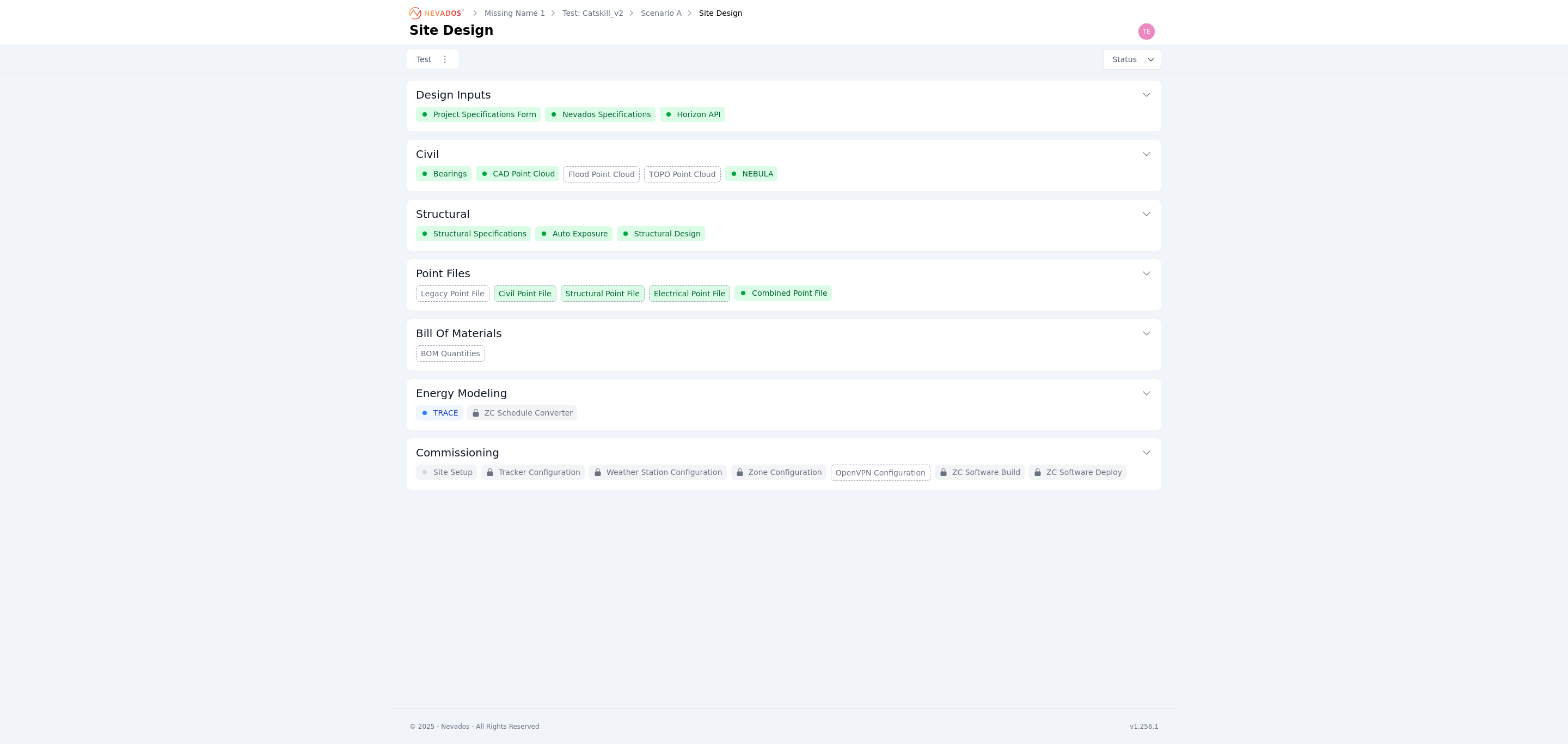
click at [864, 289] on div "Point Files Legacy Point File Civil Point File Structural Point File Electrical…" at bounding box center [784, 284] width 754 height 51
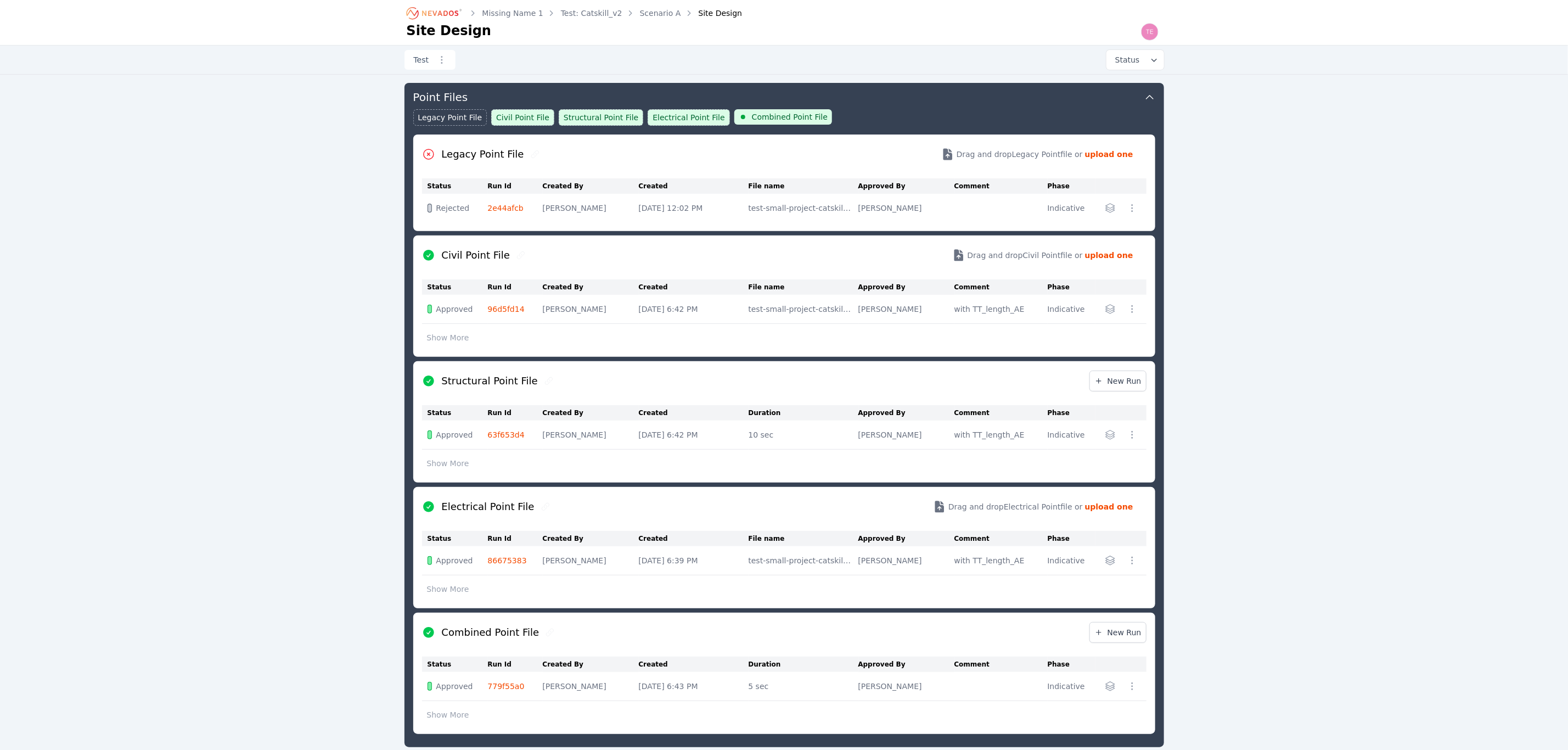
click at [1110, 683] on icon "button" at bounding box center [1110, 686] width 11 height 11
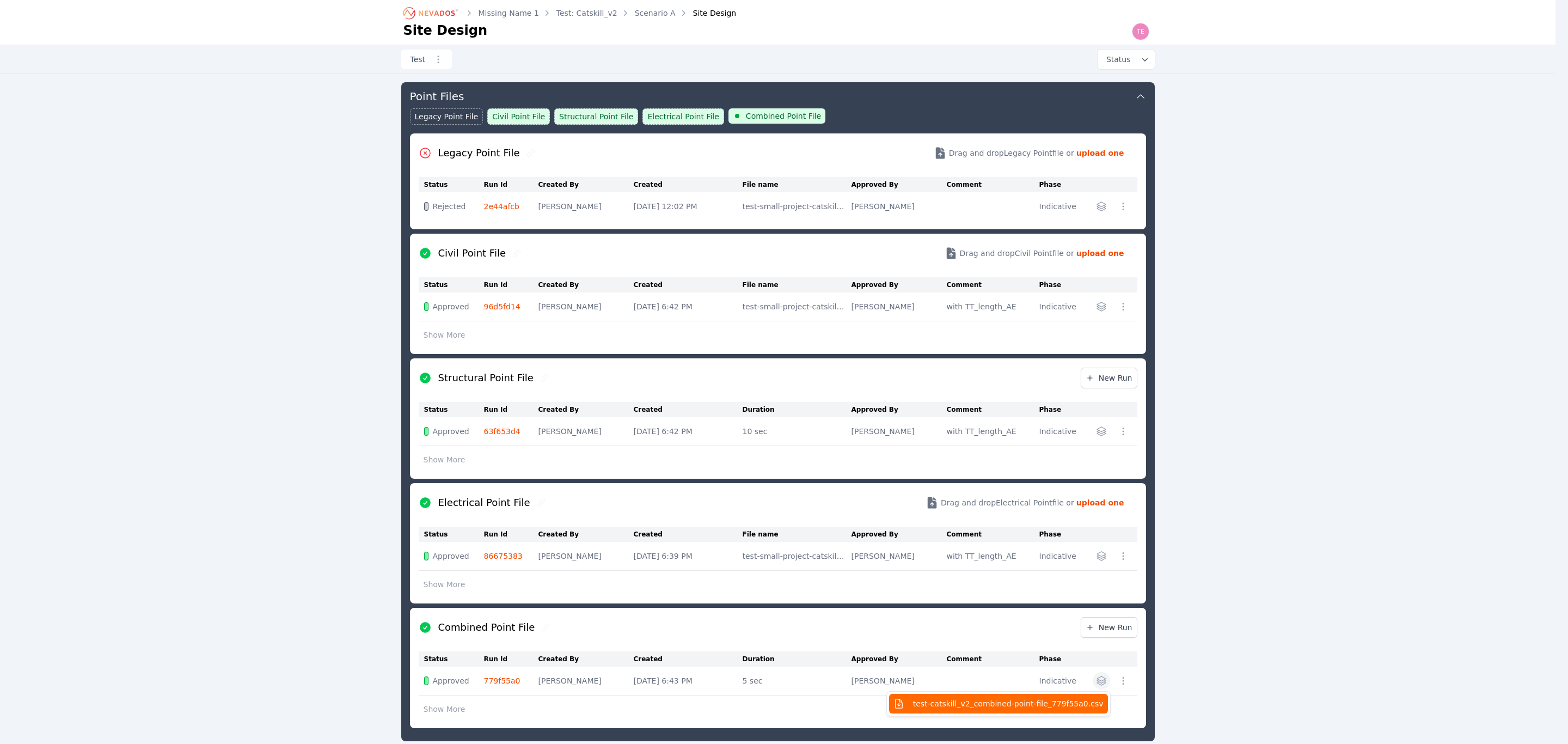
click at [1043, 702] on span "test-catskill_v2_combined-point-file_779f55a0.csv" at bounding box center [1008, 703] width 191 height 11
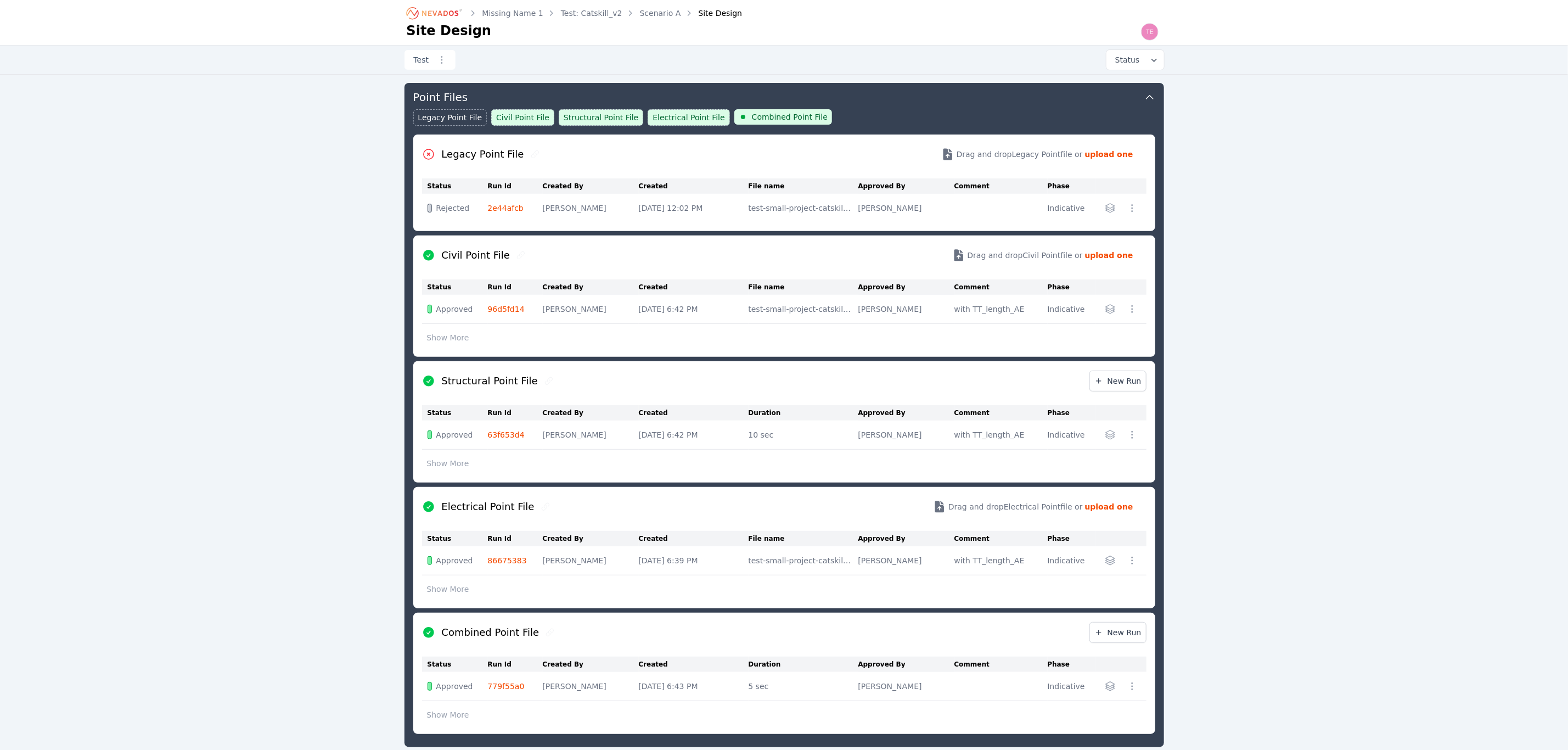
click at [1480, 514] on div "Missing Name 1 Test: Catskill_v2 Scenario A Site Design Site Design Test Status…" at bounding box center [784, 379] width 1568 height 1115
